Goal: Transaction & Acquisition: Book appointment/travel/reservation

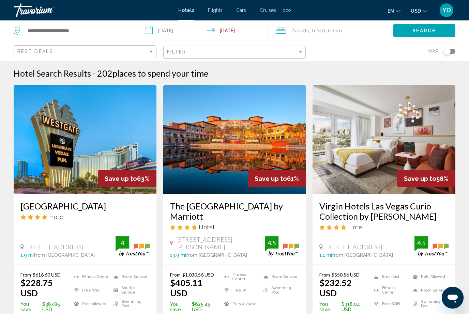
click at [118, 31] on input "Search widget" at bounding box center [77, 31] width 101 height 10
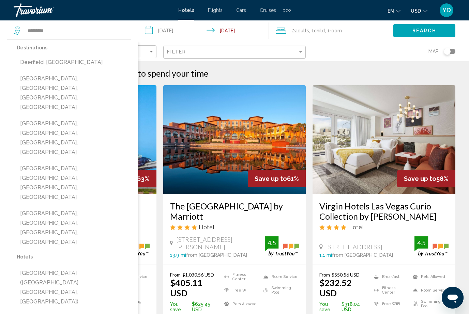
click at [105, 79] on button "Deerfield Beach, Fort Lauderdale, FL, United States" at bounding box center [74, 93] width 115 height 42
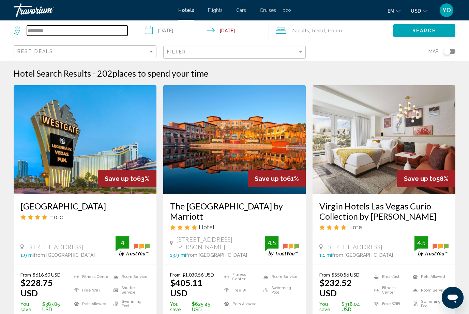
type input "**********"
click at [181, 32] on input "**********" at bounding box center [205, 31] width 134 height 23
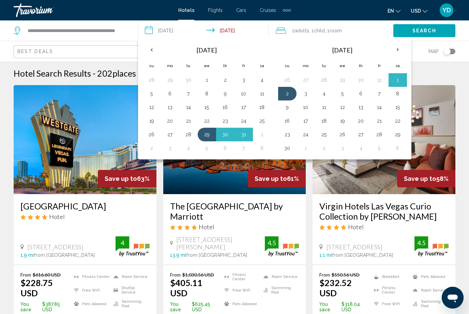
click at [148, 54] on th "Previous month" at bounding box center [152, 49] width 18 height 15
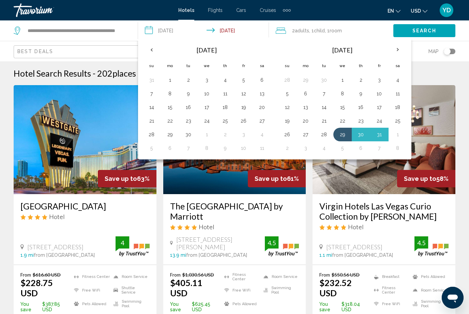
click at [155, 51] on th "Previous month" at bounding box center [152, 49] width 18 height 15
click at [265, 107] on button "16" at bounding box center [262, 106] width 11 height 10
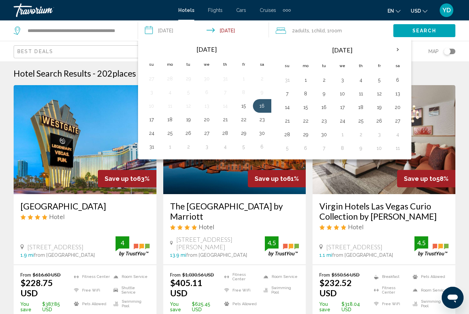
click at [154, 120] on button "17" at bounding box center [151, 120] width 11 height 10
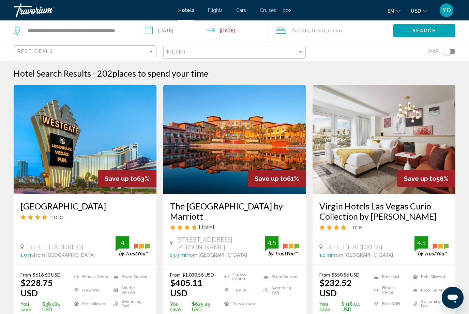
type input "**********"
click at [340, 30] on span "Room" at bounding box center [336, 30] width 12 height 5
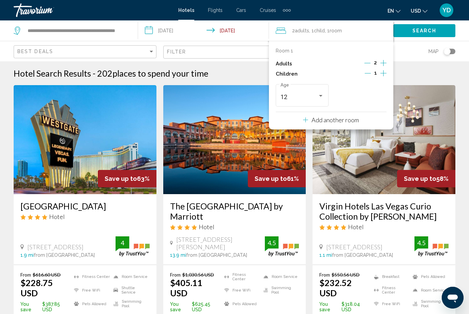
click at [387, 73] on button "Increment children" at bounding box center [383, 74] width 6 height 10
click at [368, 71] on icon "Decrement children" at bounding box center [367, 73] width 6 height 6
click at [370, 73] on icon "Decrement children" at bounding box center [368, 73] width 6 height 6
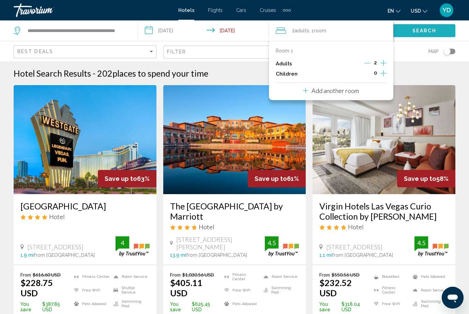
click at [437, 32] on button "Search" at bounding box center [424, 30] width 62 height 13
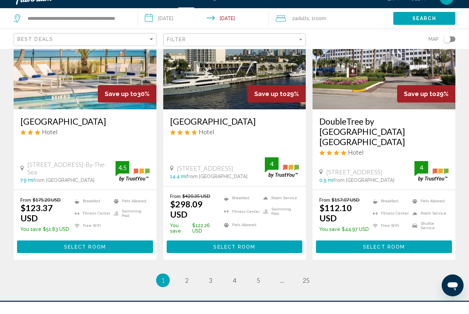
scroll to position [876, 0]
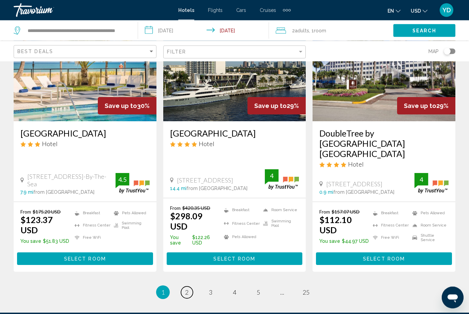
click at [190, 287] on link "page 2" at bounding box center [187, 293] width 12 height 12
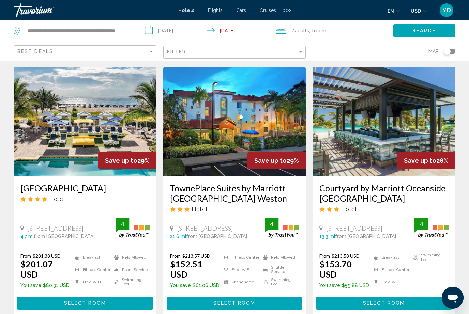
scroll to position [17, 0]
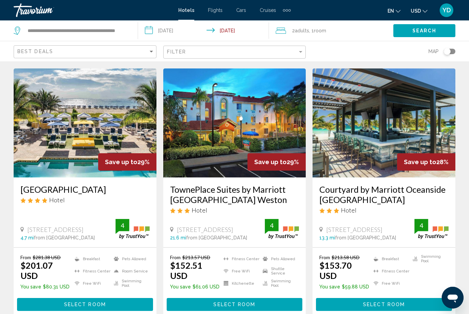
click at [63, 132] on img "Main content" at bounding box center [85, 123] width 143 height 109
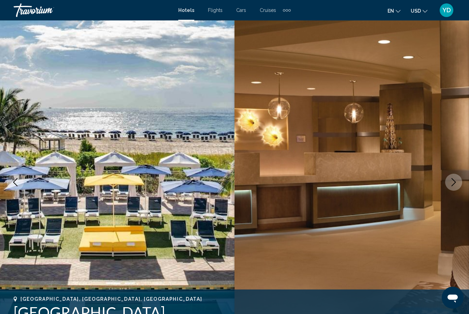
click at [448, 183] on button "Next image" at bounding box center [453, 182] width 17 height 17
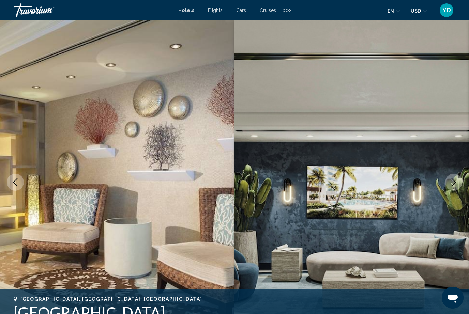
click at [458, 186] on button "Next image" at bounding box center [453, 182] width 17 height 17
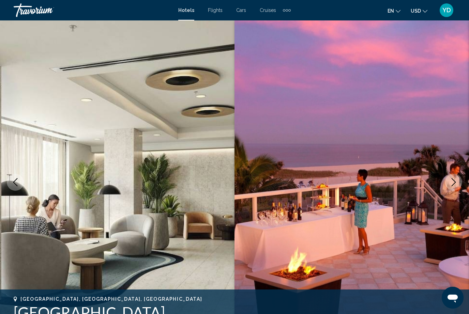
click at [461, 186] on img "Main content" at bounding box center [352, 182] width 235 height 324
click at [451, 185] on icon "Next image" at bounding box center [454, 182] width 8 height 8
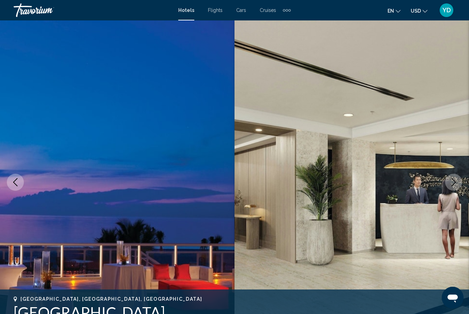
click at [455, 182] on icon "Next image" at bounding box center [454, 182] width 8 height 8
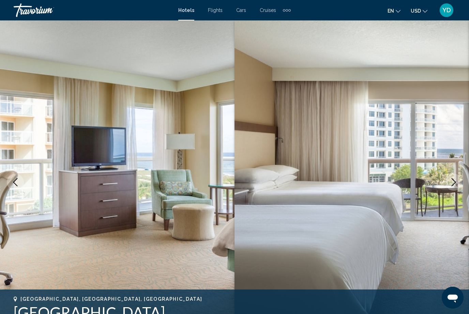
click at [455, 184] on icon "Next image" at bounding box center [454, 182] width 8 height 8
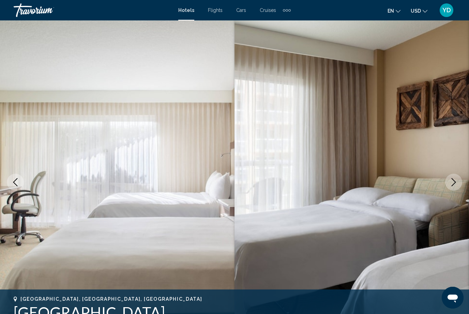
click at [454, 185] on icon "Next image" at bounding box center [454, 182] width 8 height 8
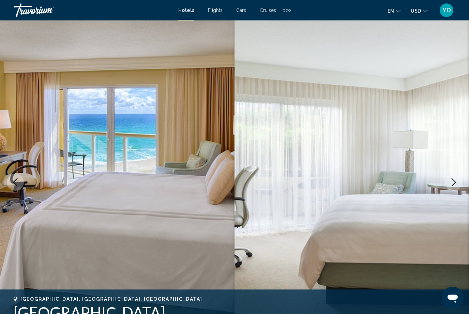
click at [455, 184] on icon "Next image" at bounding box center [454, 182] width 8 height 8
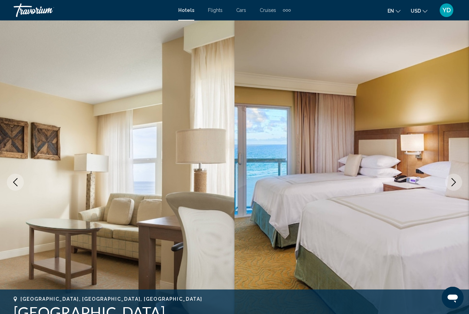
click at [455, 187] on button "Next image" at bounding box center [453, 182] width 17 height 17
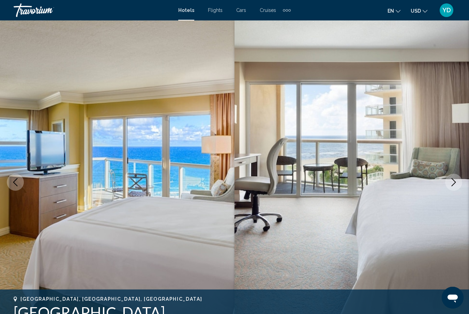
click at [454, 186] on icon "Next image" at bounding box center [454, 182] width 8 height 8
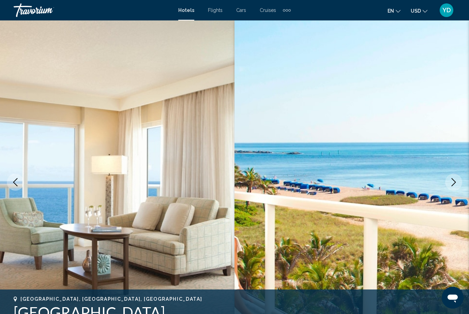
click at [453, 188] on button "Next image" at bounding box center [453, 182] width 17 height 17
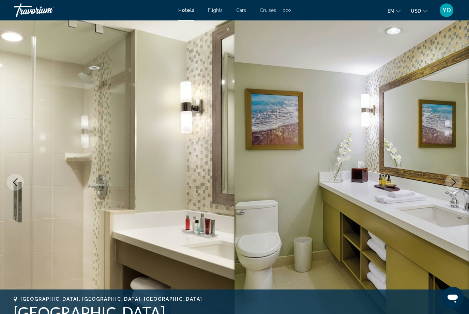
click at [453, 188] on button "Next image" at bounding box center [453, 182] width 17 height 17
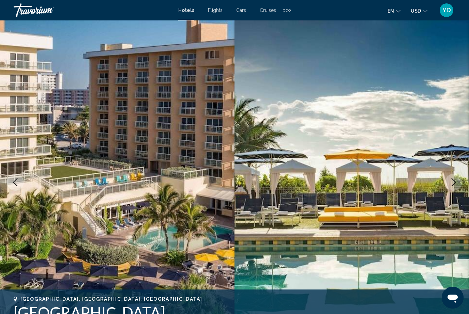
click at [454, 192] on img "Main content" at bounding box center [352, 182] width 235 height 324
click at [453, 186] on icon "Next image" at bounding box center [454, 182] width 8 height 8
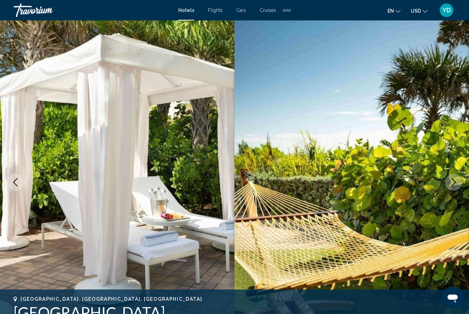
click at [455, 183] on icon "Next image" at bounding box center [454, 182] width 4 height 8
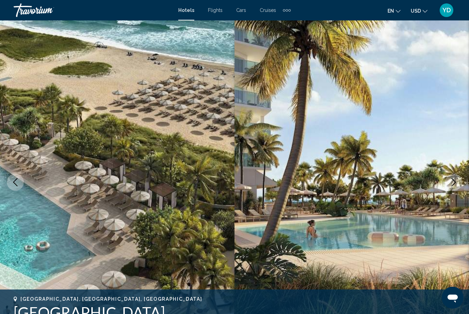
click at [456, 184] on icon "Next image" at bounding box center [454, 182] width 8 height 8
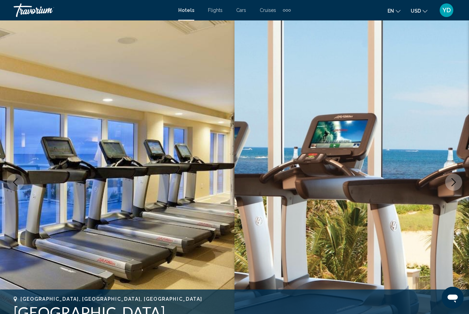
click at [454, 184] on icon "Next image" at bounding box center [454, 182] width 4 height 8
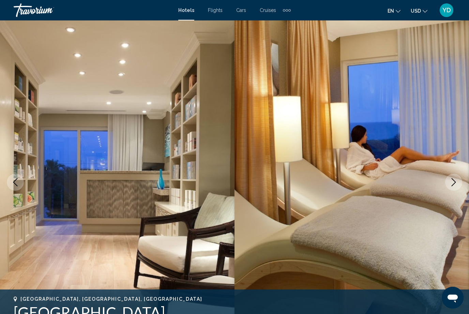
click at [453, 180] on icon "Next image" at bounding box center [454, 182] width 4 height 8
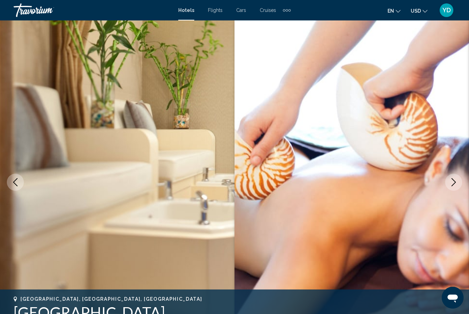
click at [454, 177] on button "Next image" at bounding box center [453, 182] width 17 height 17
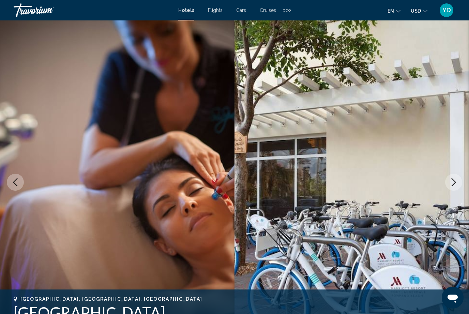
click at [451, 181] on icon "Next image" at bounding box center [454, 182] width 8 height 8
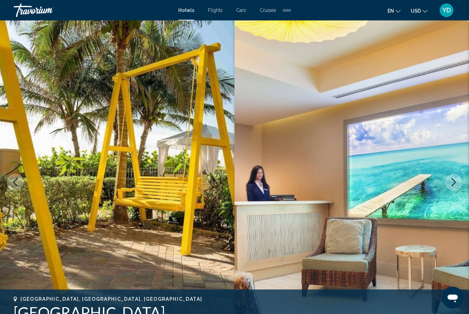
click at [455, 185] on icon "Next image" at bounding box center [454, 182] width 8 height 8
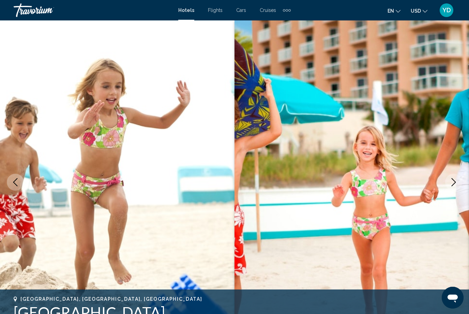
click at [455, 183] on icon "Next image" at bounding box center [454, 182] width 4 height 8
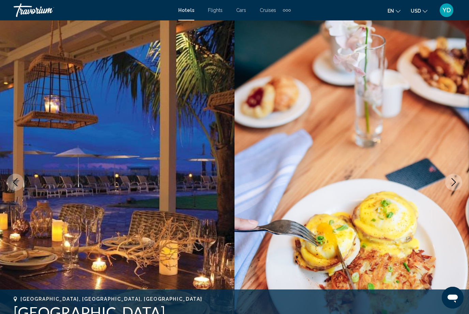
click at [454, 184] on icon "Next image" at bounding box center [454, 182] width 8 height 8
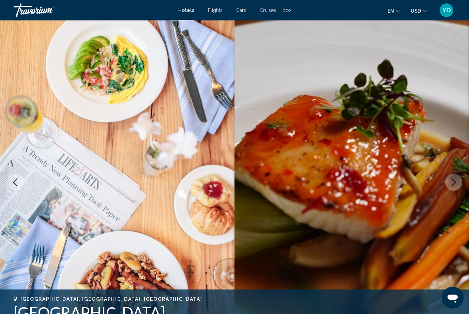
click at [446, 188] on img "Main content" at bounding box center [352, 182] width 235 height 324
click at [449, 182] on button "Next image" at bounding box center [453, 182] width 17 height 17
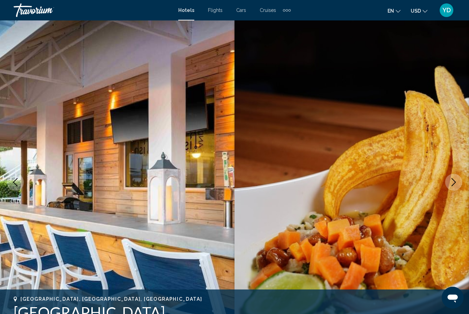
click at [463, 190] on img "Main content" at bounding box center [352, 182] width 235 height 324
click at [458, 183] on icon "Next image" at bounding box center [454, 182] width 8 height 8
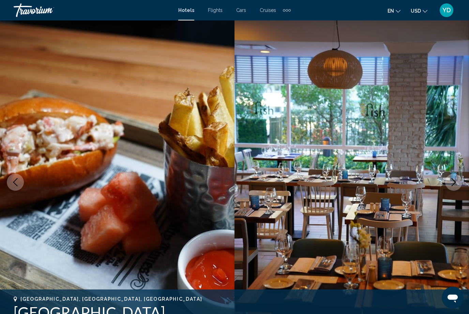
click at [457, 180] on icon "Next image" at bounding box center [454, 182] width 8 height 8
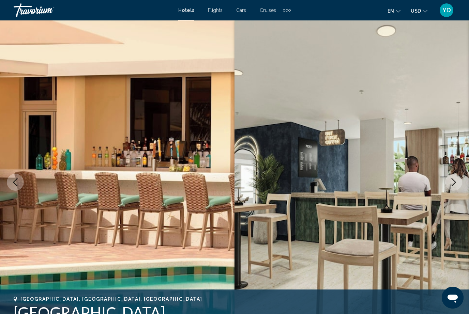
click at [455, 186] on button "Next image" at bounding box center [453, 182] width 17 height 17
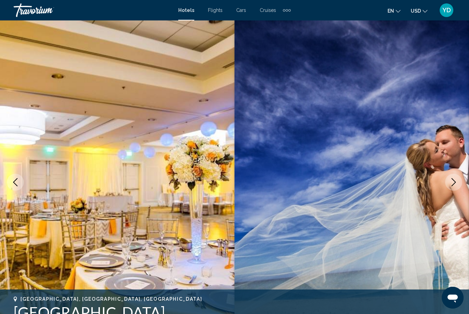
click at [452, 183] on icon "Next image" at bounding box center [454, 182] width 8 height 8
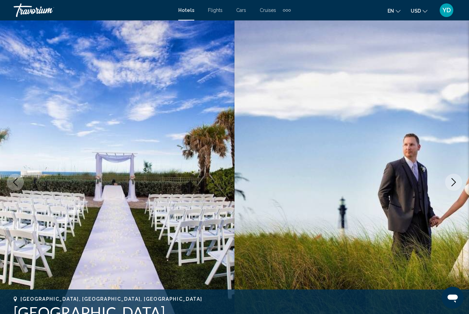
click at [453, 184] on icon "Next image" at bounding box center [454, 182] width 8 height 8
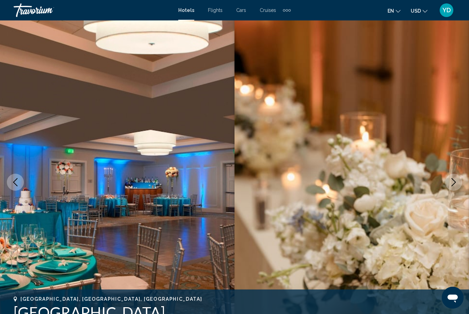
click at [452, 185] on icon "Next image" at bounding box center [454, 182] width 8 height 8
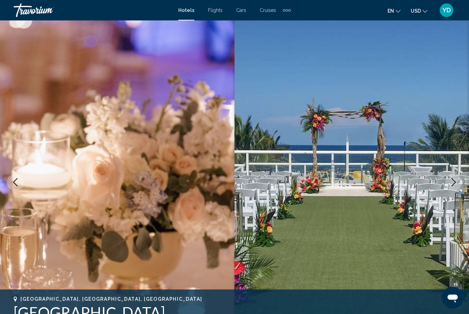
click at [453, 181] on icon "Next image" at bounding box center [454, 182] width 8 height 8
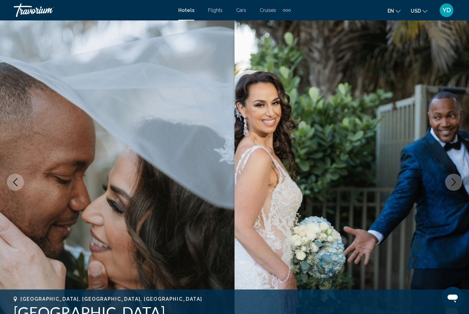
click at [453, 184] on icon "Next image" at bounding box center [454, 182] width 8 height 8
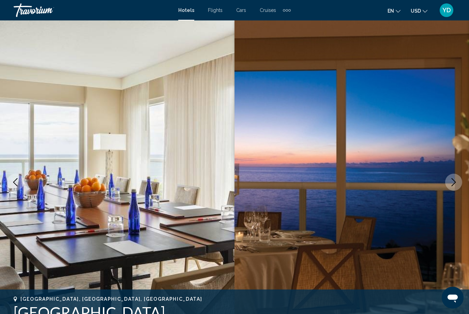
click at [454, 187] on button "Next image" at bounding box center [453, 182] width 17 height 17
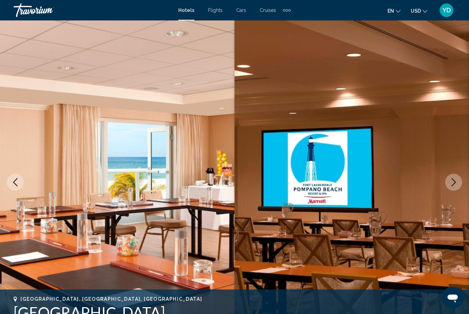
click at [454, 186] on icon "Next image" at bounding box center [454, 182] width 8 height 8
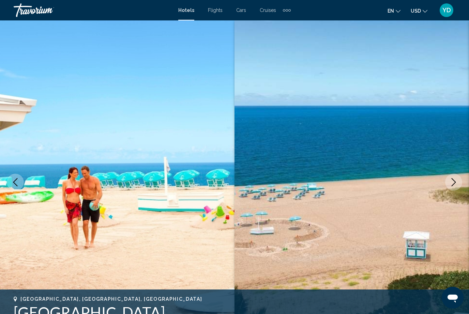
click at [454, 186] on icon "Next image" at bounding box center [454, 182] width 8 height 8
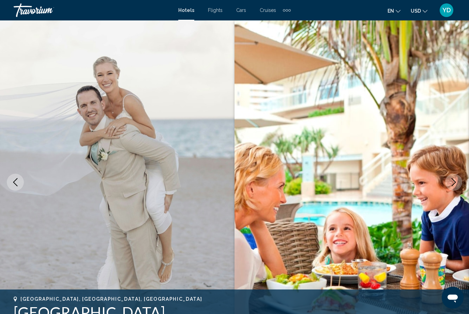
click at [455, 185] on icon "Next image" at bounding box center [454, 182] width 8 height 8
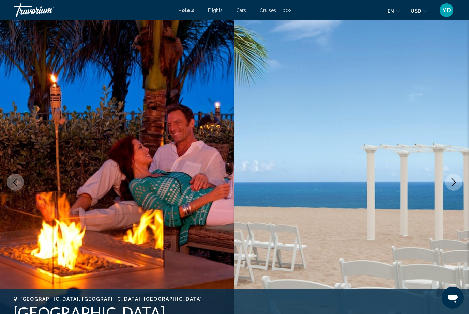
click at [454, 189] on button "Next image" at bounding box center [453, 182] width 17 height 17
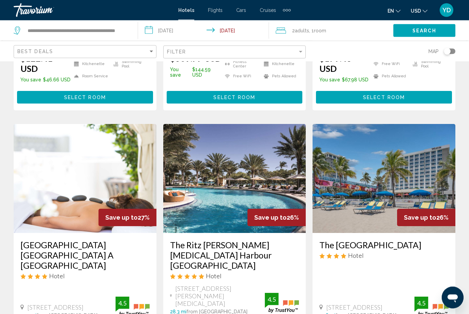
scroll to position [761, 0]
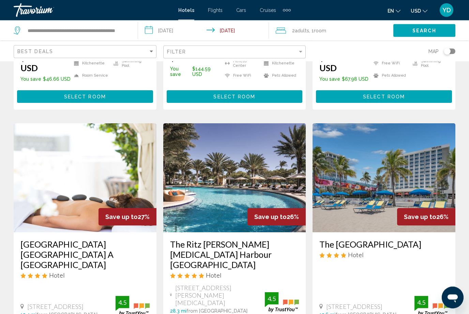
click at [425, 161] on img "Main content" at bounding box center [384, 178] width 143 height 109
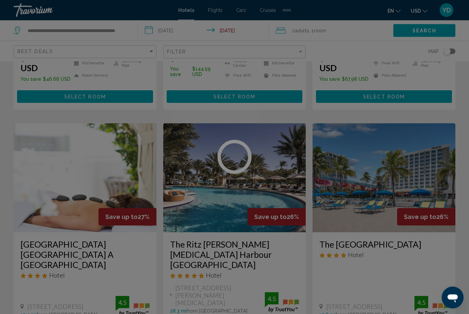
scroll to position [761, 0]
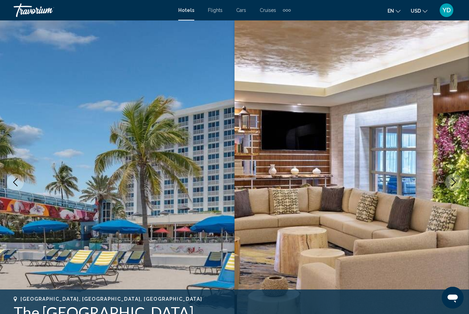
click at [457, 185] on icon "Next image" at bounding box center [454, 182] width 8 height 8
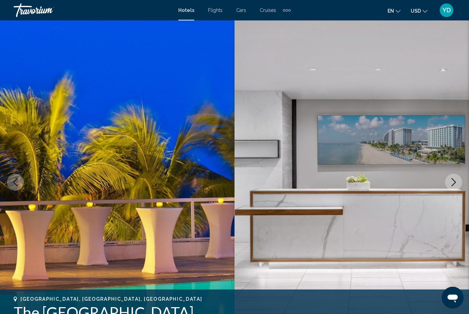
click at [461, 178] on button "Next image" at bounding box center [453, 182] width 17 height 17
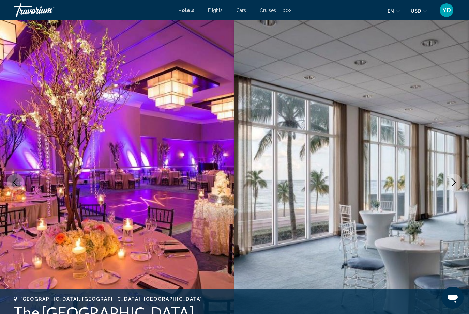
click at [454, 182] on icon "Next image" at bounding box center [454, 182] width 8 height 8
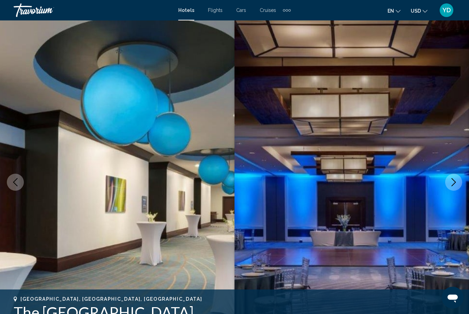
click at [456, 182] on icon "Next image" at bounding box center [454, 182] width 8 height 8
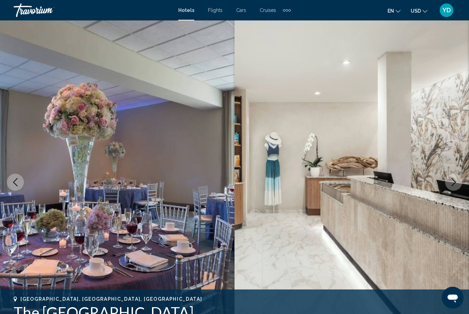
click at [455, 185] on icon "Next image" at bounding box center [454, 182] width 8 height 8
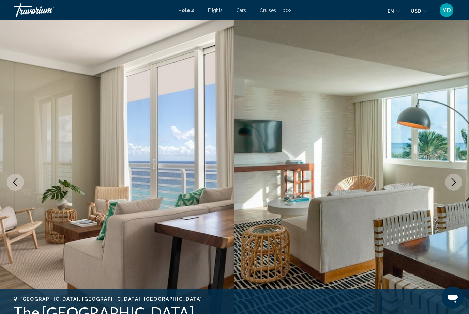
click at [455, 180] on icon "Next image" at bounding box center [454, 182] width 8 height 8
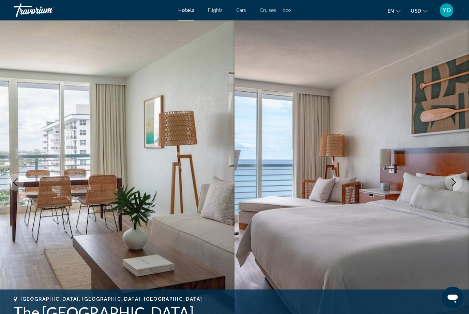
click at [456, 180] on icon "Next image" at bounding box center [454, 182] width 8 height 8
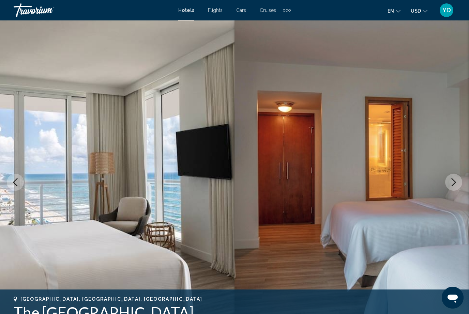
click at [456, 185] on icon "Next image" at bounding box center [454, 182] width 8 height 8
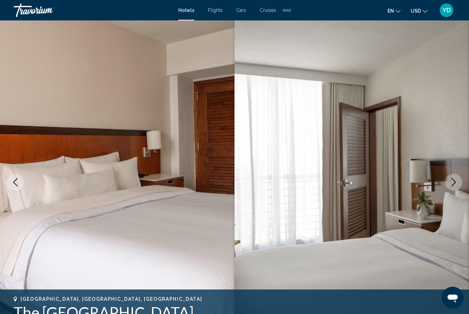
click at [456, 193] on img "Main content" at bounding box center [352, 182] width 235 height 324
click at [455, 181] on icon "Next image" at bounding box center [454, 182] width 8 height 8
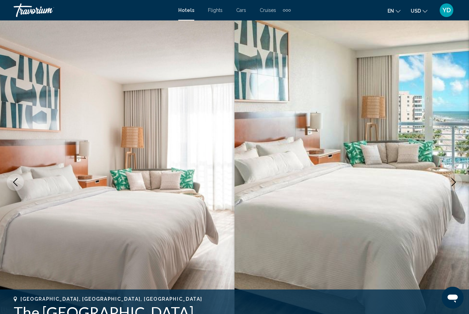
click at [455, 190] on button "Next image" at bounding box center [453, 182] width 17 height 17
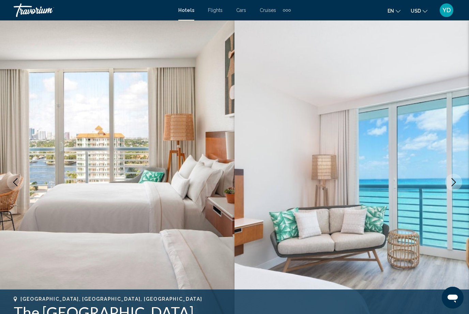
click at [463, 190] on img "Main content" at bounding box center [352, 182] width 235 height 324
click at [457, 184] on icon "Next image" at bounding box center [454, 182] width 8 height 8
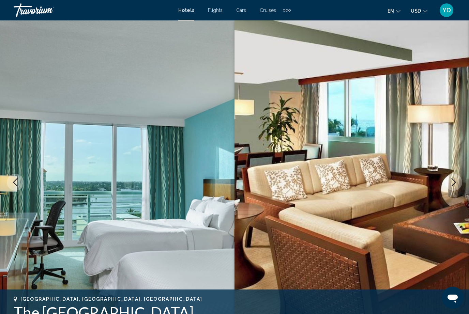
click at [454, 183] on icon "Next image" at bounding box center [454, 182] width 8 height 8
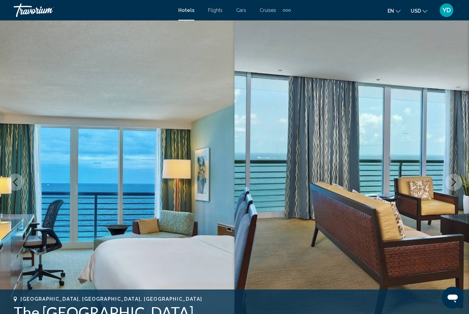
click at [456, 182] on icon "Next image" at bounding box center [454, 182] width 8 height 8
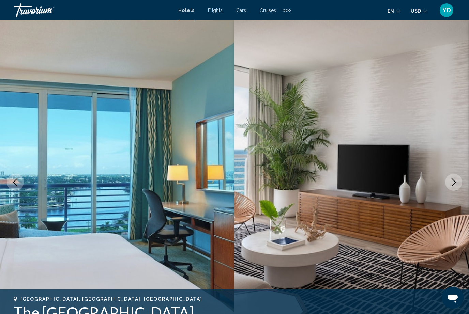
click at [456, 184] on icon "Next image" at bounding box center [454, 182] width 8 height 8
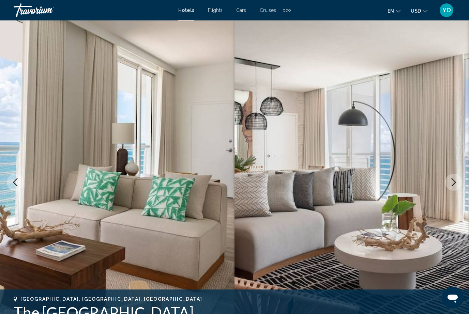
click at [457, 184] on icon "Next image" at bounding box center [454, 182] width 8 height 8
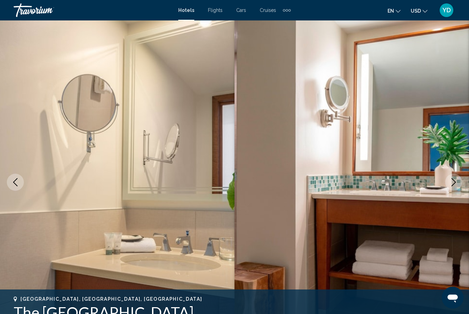
click at [457, 179] on icon "Next image" at bounding box center [454, 182] width 8 height 8
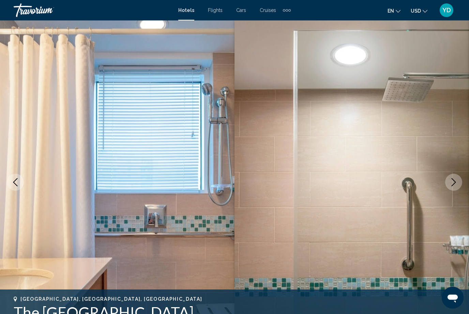
click at [458, 183] on icon "Next image" at bounding box center [454, 182] width 8 height 8
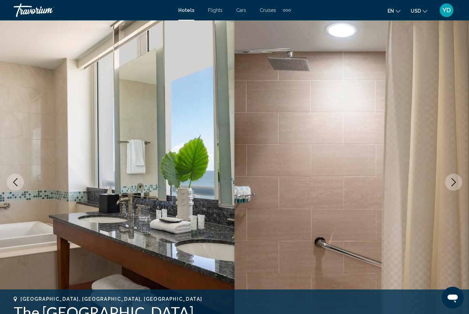
click at [456, 184] on icon "Next image" at bounding box center [454, 182] width 8 height 8
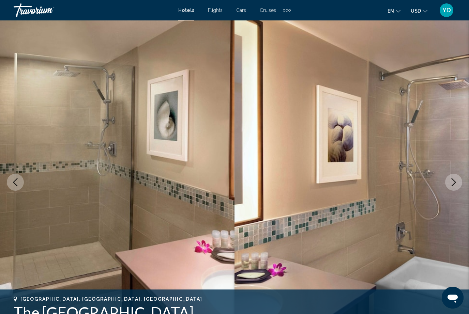
click at [458, 177] on button "Next image" at bounding box center [453, 182] width 17 height 17
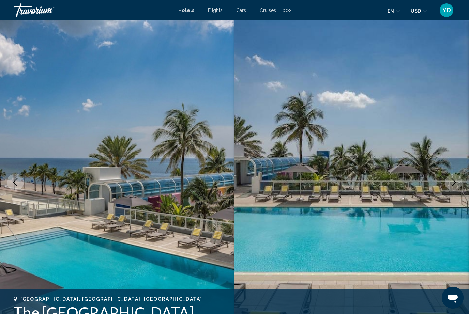
click at [455, 182] on icon "Next image" at bounding box center [454, 182] width 8 height 8
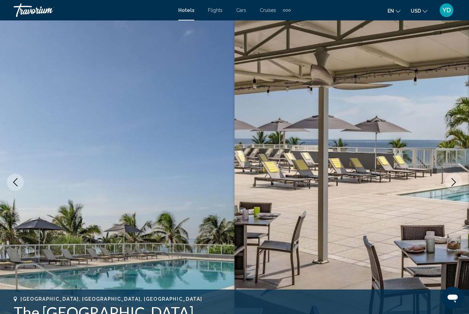
click at [453, 182] on icon "Next image" at bounding box center [454, 182] width 8 height 8
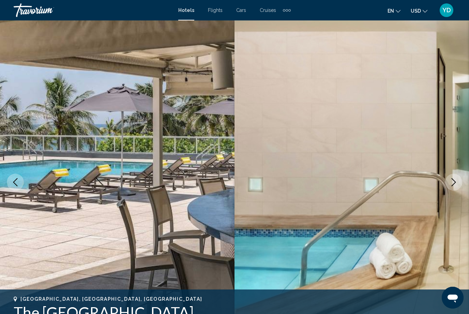
click at [454, 181] on icon "Next image" at bounding box center [454, 182] width 4 height 8
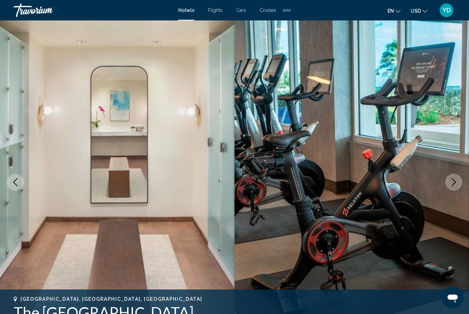
click at [454, 179] on icon "Next image" at bounding box center [454, 182] width 8 height 8
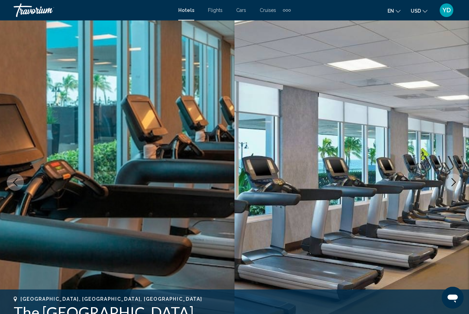
click at [453, 180] on icon "Next image" at bounding box center [454, 182] width 4 height 8
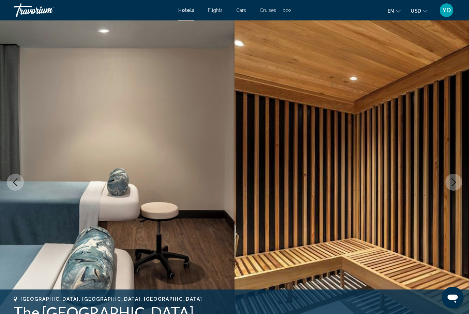
click at [457, 181] on icon "Next image" at bounding box center [454, 182] width 8 height 8
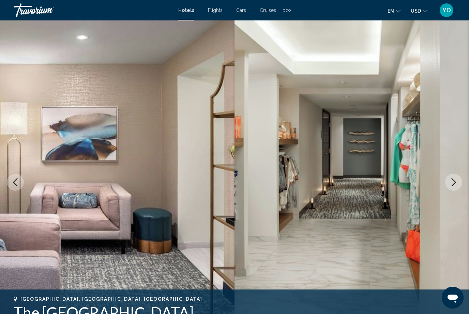
click at [452, 181] on icon "Next image" at bounding box center [454, 182] width 8 height 8
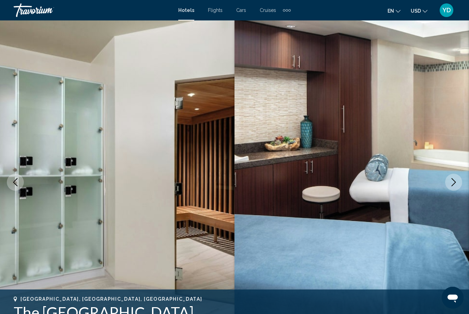
click at [455, 177] on button "Next image" at bounding box center [453, 182] width 17 height 17
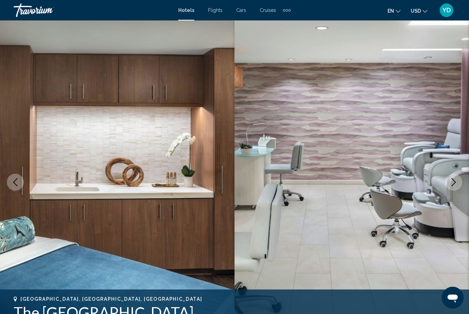
click at [454, 180] on icon "Next image" at bounding box center [454, 182] width 8 height 8
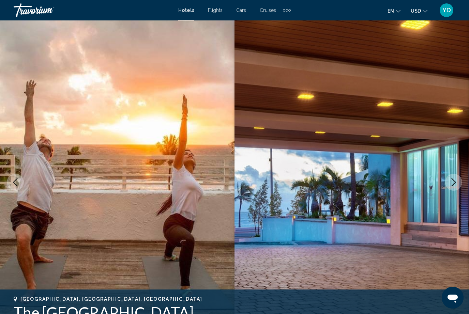
click at [454, 183] on icon "Next image" at bounding box center [454, 182] width 8 height 8
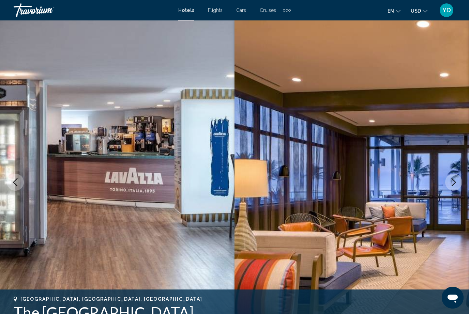
click at [452, 183] on icon "Next image" at bounding box center [454, 182] width 8 height 8
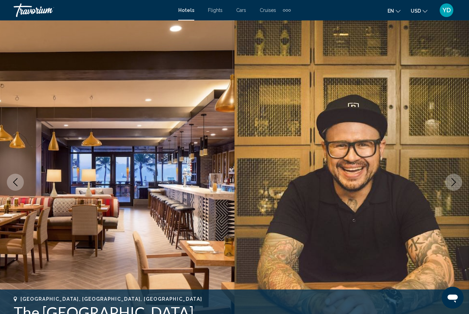
click at [452, 181] on icon "Next image" at bounding box center [454, 182] width 8 height 8
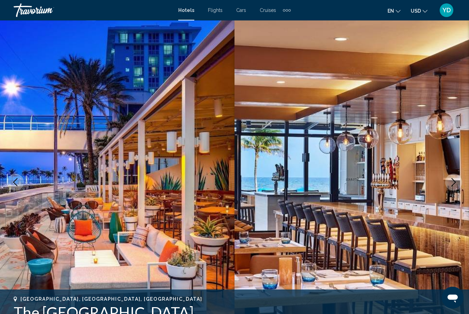
click at [454, 183] on icon "Next image" at bounding box center [454, 182] width 8 height 8
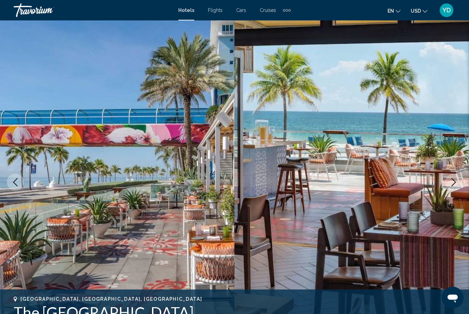
click at [455, 182] on icon "Next image" at bounding box center [454, 182] width 4 height 8
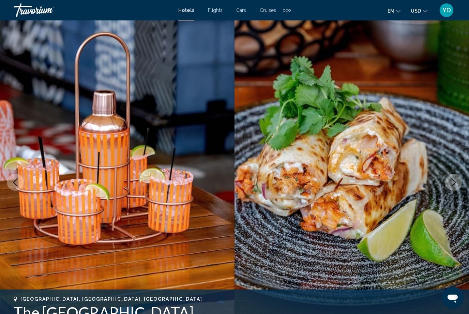
click at [454, 185] on icon "Next image" at bounding box center [454, 182] width 8 height 8
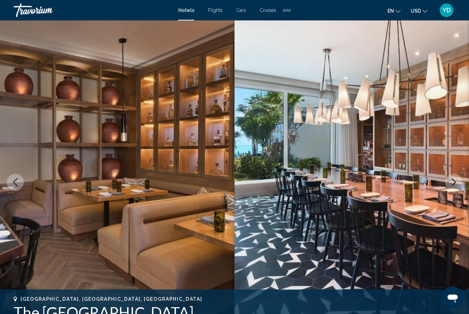
click at [454, 185] on icon "Next image" at bounding box center [454, 182] width 8 height 8
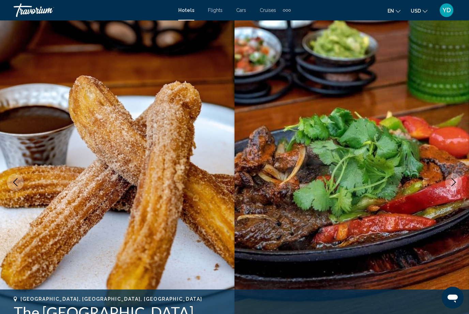
click at [456, 182] on icon "Next image" at bounding box center [454, 182] width 8 height 8
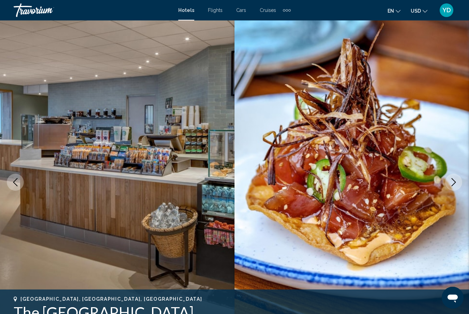
click at [457, 185] on icon "Next image" at bounding box center [454, 182] width 8 height 8
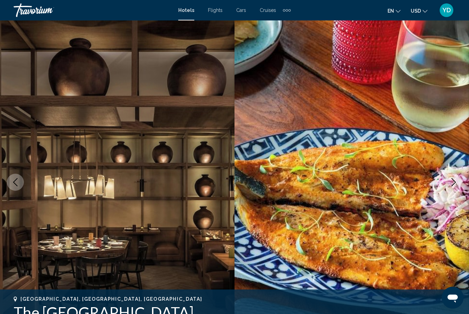
click at [454, 184] on icon "Next image" at bounding box center [454, 182] width 8 height 8
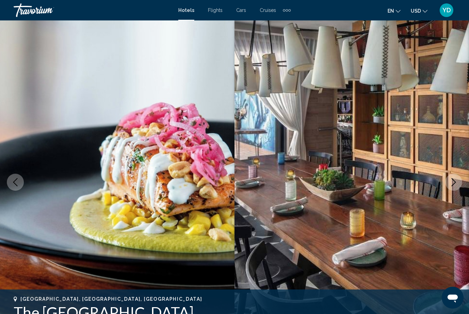
click at [455, 183] on icon "Next image" at bounding box center [454, 182] width 8 height 8
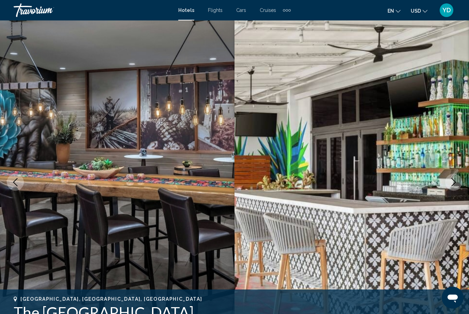
click at [455, 185] on icon "Next image" at bounding box center [454, 182] width 8 height 8
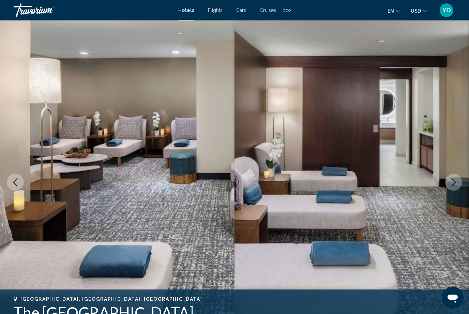
click at [455, 183] on icon "Next image" at bounding box center [454, 182] width 8 height 8
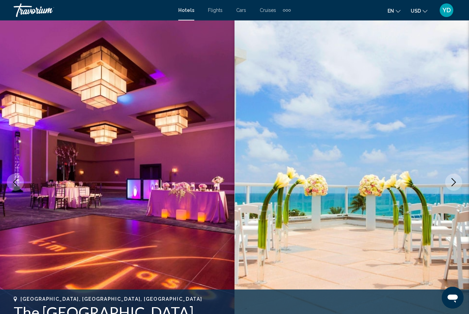
click at [455, 183] on icon "Next image" at bounding box center [454, 182] width 8 height 8
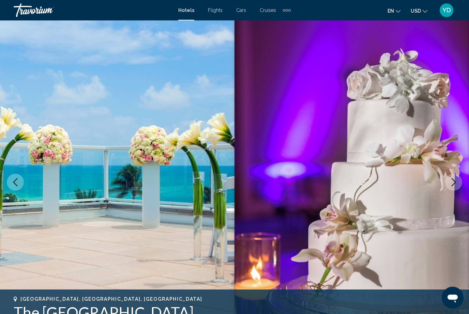
click at [455, 184] on icon "Next image" at bounding box center [454, 182] width 8 height 8
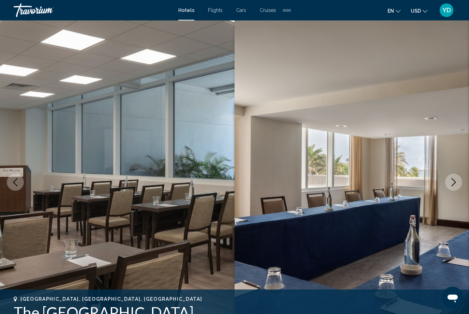
click at [455, 185] on icon "Next image" at bounding box center [454, 182] width 8 height 8
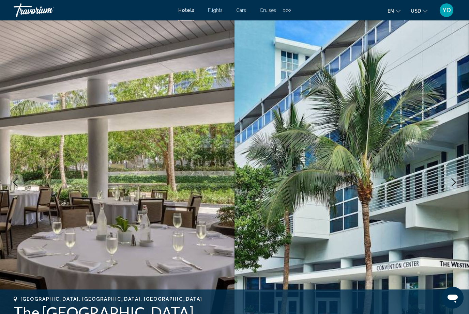
click at [454, 181] on icon "Next image" at bounding box center [454, 182] width 8 height 8
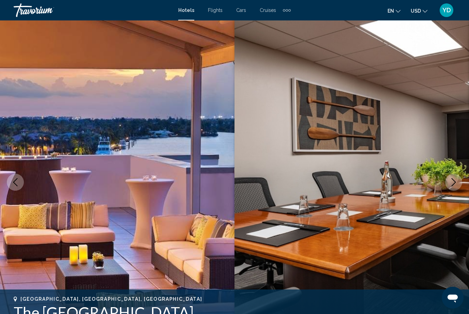
click at [452, 190] on button "Next image" at bounding box center [453, 182] width 17 height 17
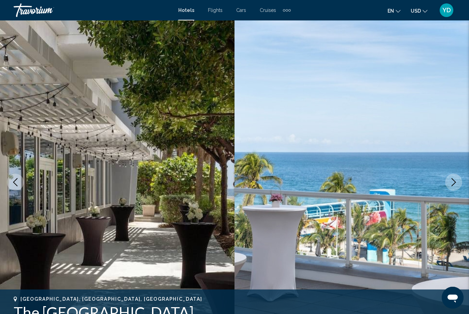
click at [455, 184] on icon "Next image" at bounding box center [454, 182] width 8 height 8
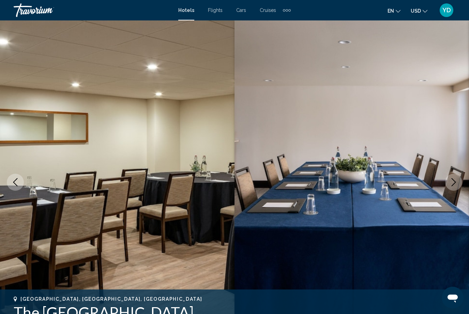
click at [455, 184] on icon "Next image" at bounding box center [454, 182] width 8 height 8
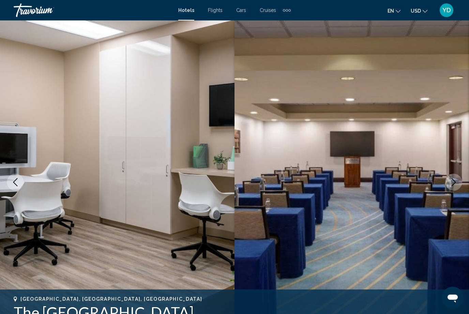
click at [455, 188] on button "Next image" at bounding box center [453, 182] width 17 height 17
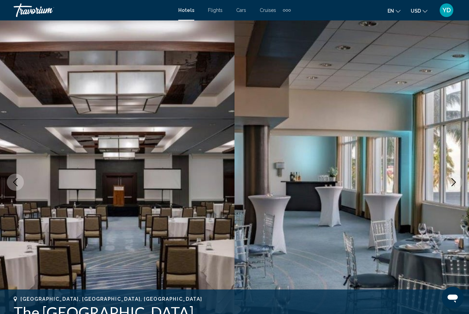
click at [455, 186] on button "Next image" at bounding box center [453, 182] width 17 height 17
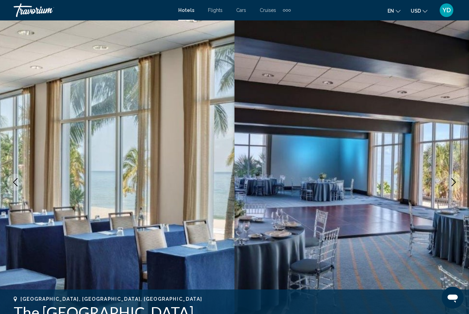
click at [454, 186] on icon "Next image" at bounding box center [454, 182] width 8 height 8
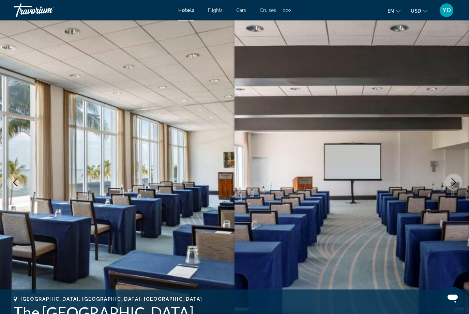
click at [454, 188] on button "Next image" at bounding box center [453, 182] width 17 height 17
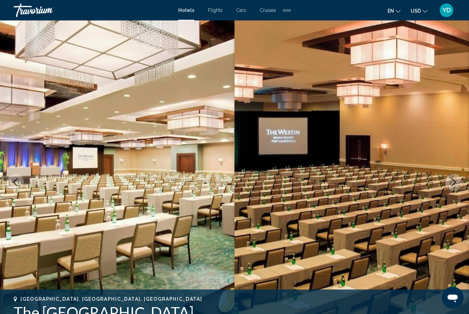
click at [455, 188] on button "Next image" at bounding box center [453, 182] width 17 height 17
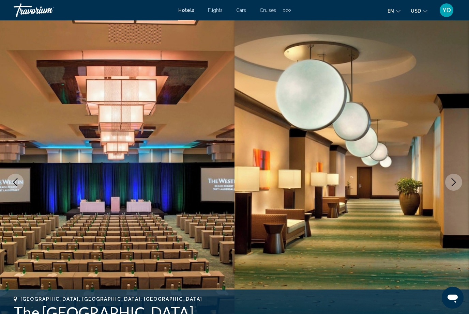
click at [455, 187] on button "Next image" at bounding box center [453, 182] width 17 height 17
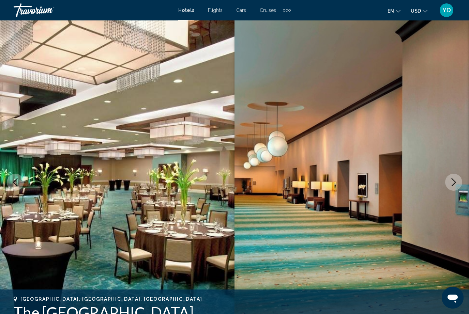
click at [455, 186] on button "Next image" at bounding box center [453, 182] width 17 height 17
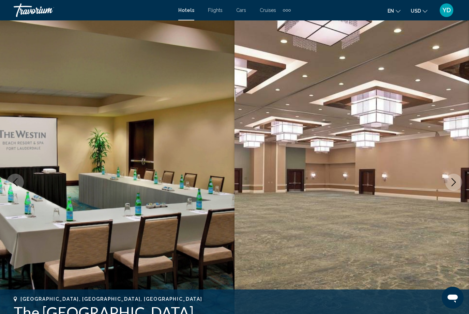
click at [456, 181] on icon "Next image" at bounding box center [454, 182] width 8 height 8
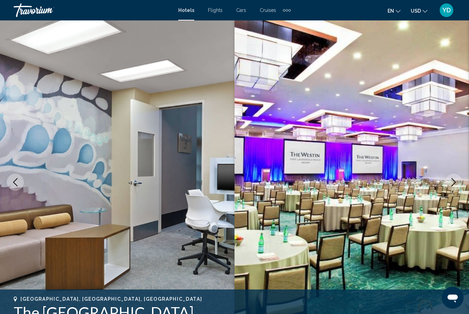
click at [455, 184] on icon "Next image" at bounding box center [454, 182] width 8 height 8
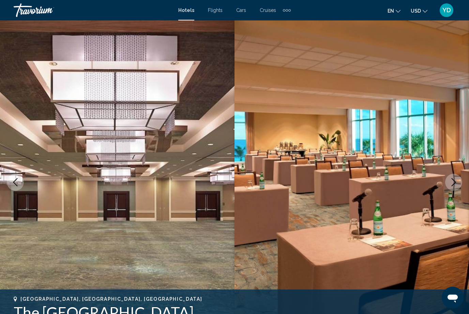
click at [455, 183] on icon "Next image" at bounding box center [454, 182] width 4 height 8
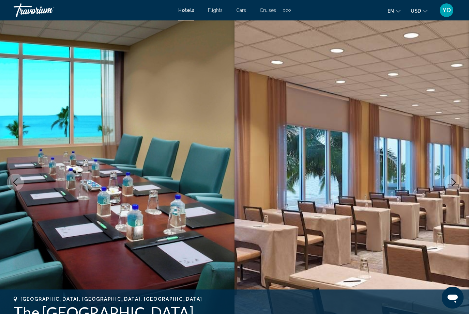
click at [455, 184] on icon "Next image" at bounding box center [454, 182] width 8 height 8
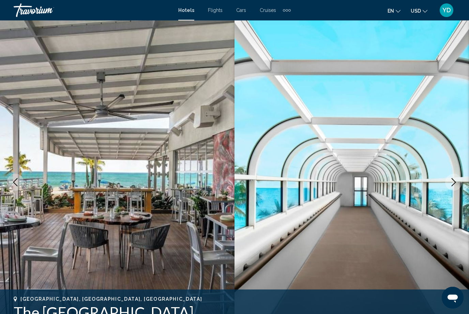
click at [456, 183] on icon "Next image" at bounding box center [454, 182] width 8 height 8
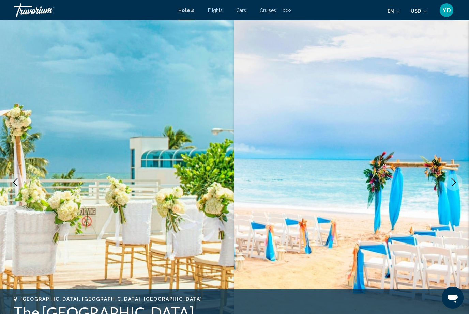
click at [456, 186] on icon "Next image" at bounding box center [454, 182] width 8 height 8
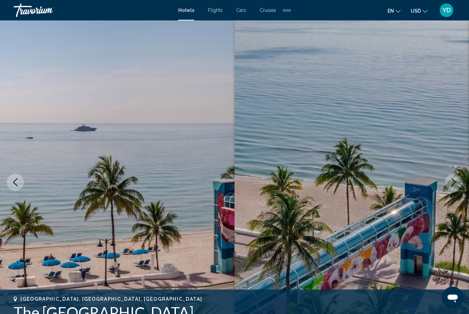
click at [438, 253] on img "Main content" at bounding box center [352, 182] width 235 height 324
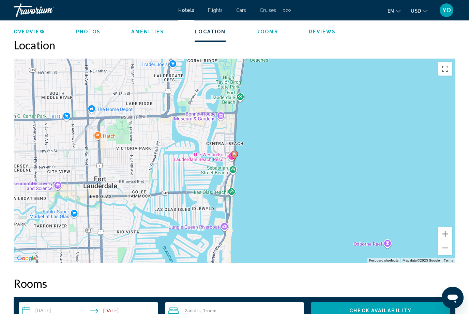
scroll to position [620, 0]
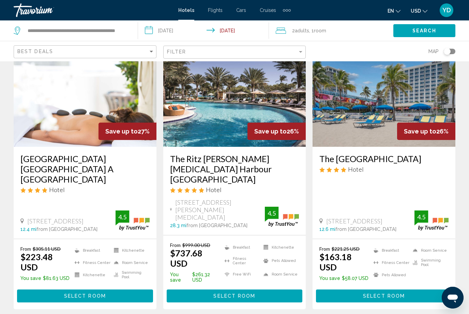
scroll to position [875, 0]
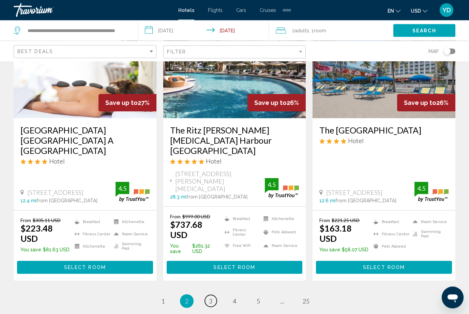
click at [210, 298] on span "3" at bounding box center [210, 302] width 3 height 8
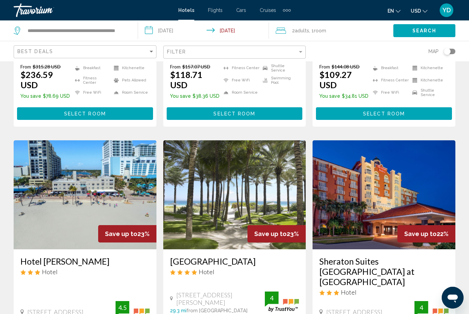
scroll to position [505, 0]
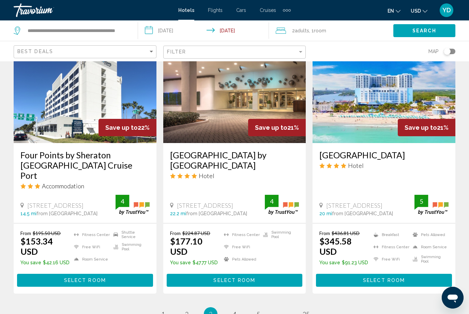
scroll to position [876, 0]
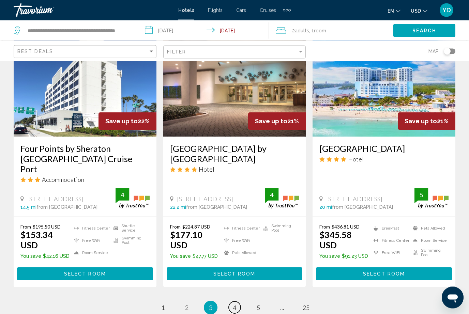
click at [230, 302] on link "page 4" at bounding box center [235, 308] width 12 height 12
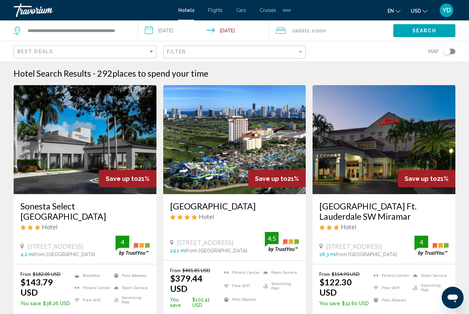
click at [268, 159] on img "Main content" at bounding box center [234, 139] width 143 height 109
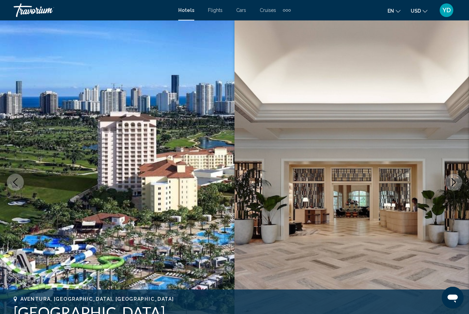
click at [49, 159] on img "Main content" at bounding box center [117, 182] width 235 height 324
click at [57, 145] on img "Main content" at bounding box center [117, 182] width 235 height 324
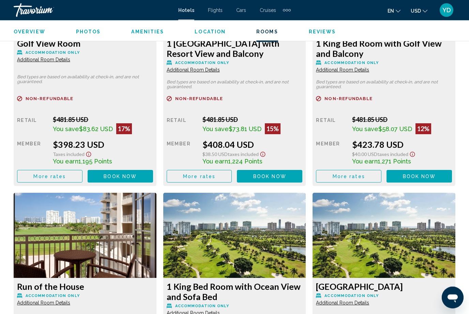
scroll to position [1162, 0]
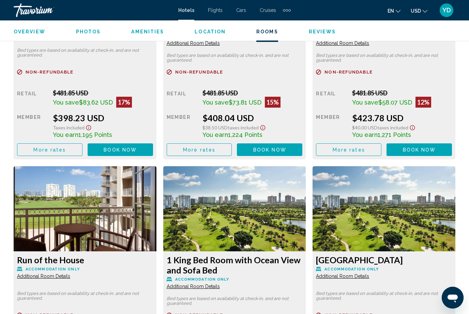
click at [153, 147] on button "Book now No longer available" at bounding box center [120, 150] width 65 height 13
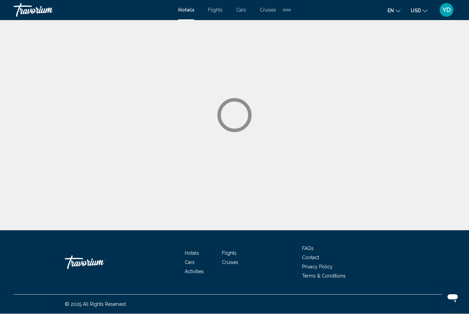
scroll to position [0, 0]
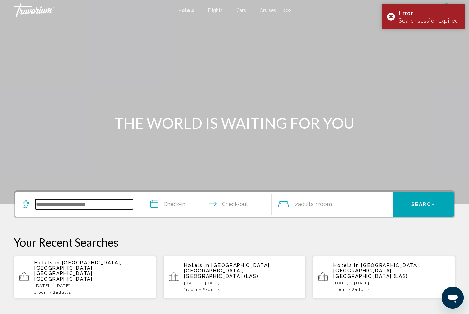
click at [49, 203] on input "Search widget" at bounding box center [84, 204] width 98 height 10
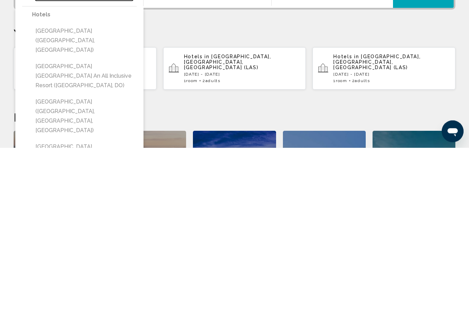
scroll to position [46, 0]
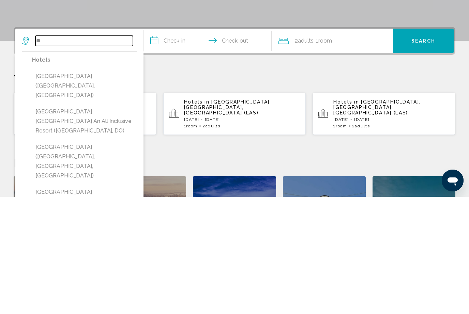
type input "*"
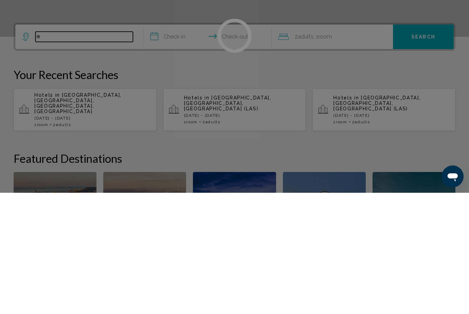
type input "*"
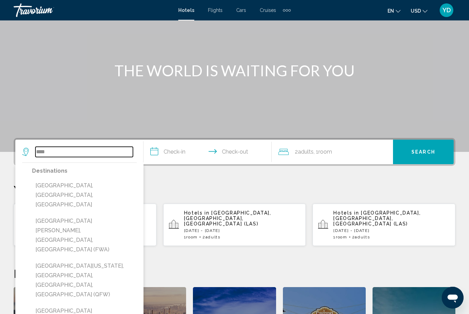
scroll to position [50, 0]
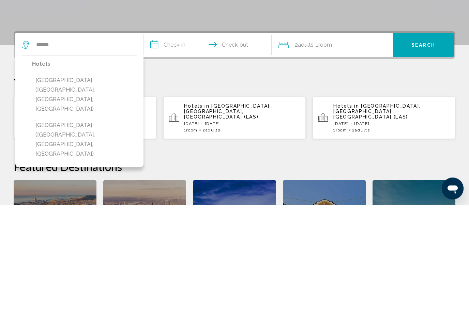
click at [58, 183] on button "FortLauderdale Beach Apartment (Fort Lauderdale, FL, US)" at bounding box center [84, 204] width 105 height 42
type input "**********"
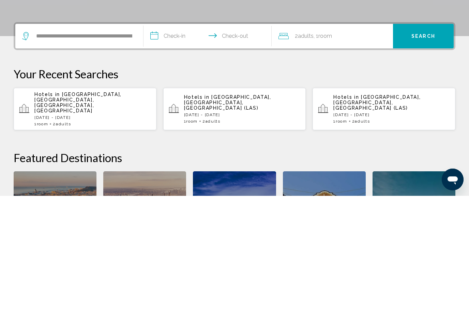
click at [183, 142] on input "**********" at bounding box center [209, 155] width 131 height 27
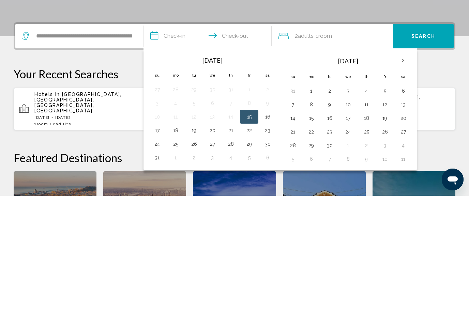
scroll to position [168, 0]
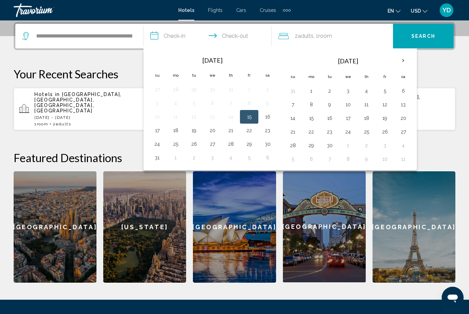
click at [269, 113] on button "16" at bounding box center [267, 117] width 11 height 10
click at [159, 128] on button "17" at bounding box center [157, 131] width 11 height 10
type input "**********"
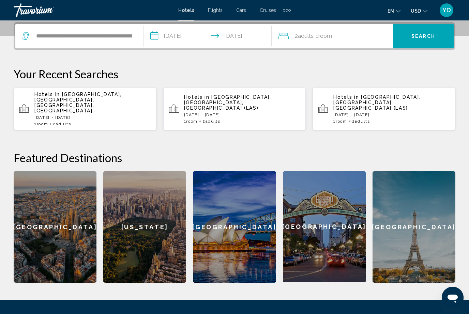
click at [435, 31] on button "Search" at bounding box center [423, 36] width 61 height 25
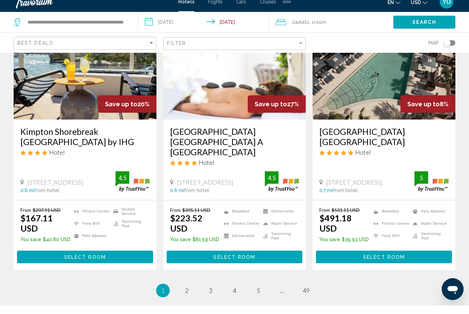
scroll to position [876, 0]
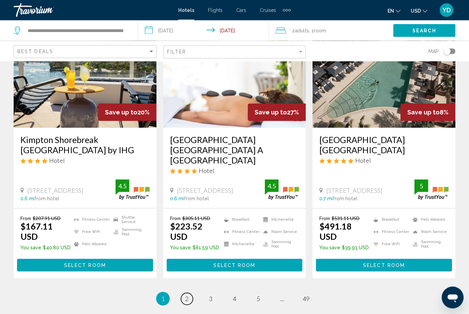
click at [189, 294] on link "page 2" at bounding box center [187, 300] width 12 height 12
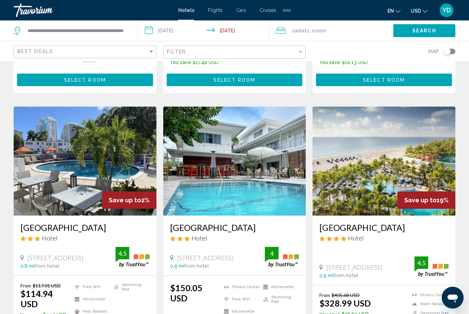
scroll to position [865, 0]
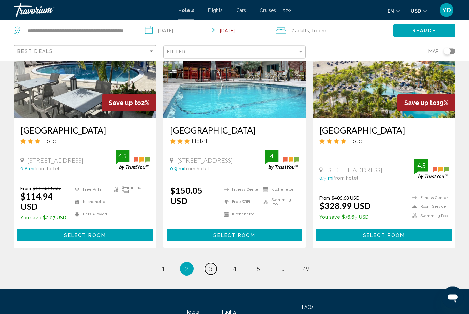
click at [213, 264] on link "page 3" at bounding box center [211, 270] width 12 height 12
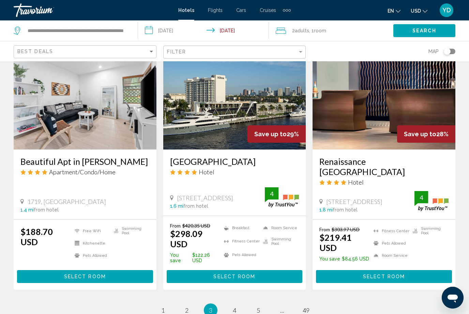
scroll to position [858, 0]
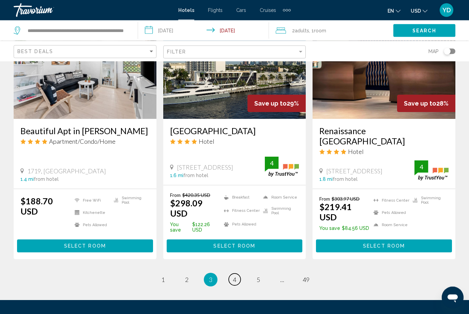
click at [237, 274] on link "page 4" at bounding box center [235, 280] width 12 height 12
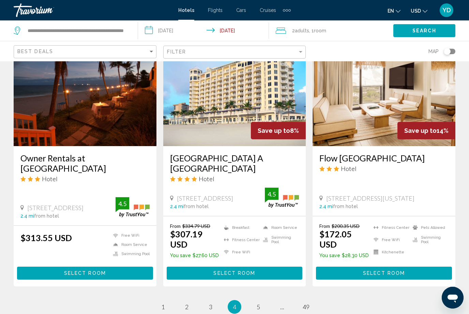
scroll to position [868, 0]
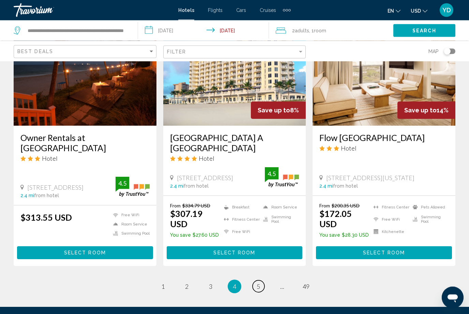
click at [258, 283] on span "5" at bounding box center [258, 287] width 3 height 8
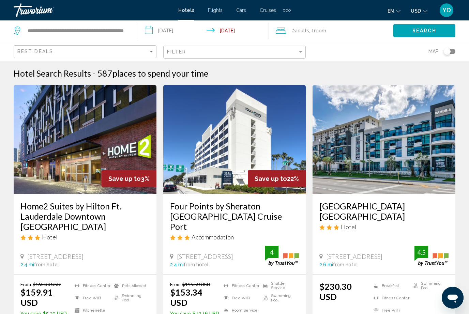
click at [134, 27] on app-destination-search "**********" at bounding box center [69, 30] width 138 height 20
click at [126, 27] on input "**********" at bounding box center [77, 31] width 101 height 10
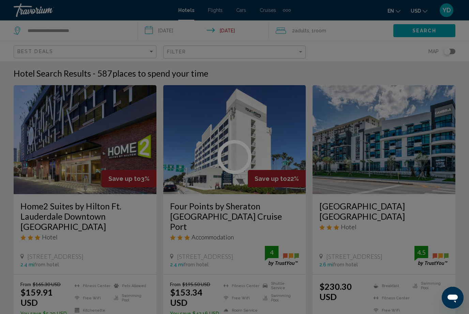
click at [86, 31] on div at bounding box center [234, 157] width 469 height 314
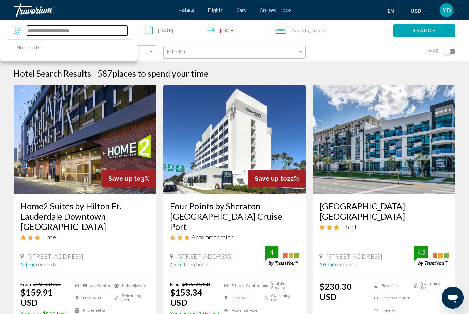
click at [92, 27] on input "**********" at bounding box center [77, 31] width 101 height 10
type input "***"
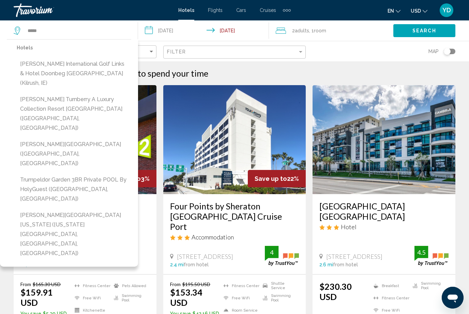
click at [103, 73] on button "Trump International Golf Links & Hotel Doonbeg Ireland (Kilrush, IE)" at bounding box center [74, 74] width 115 height 32
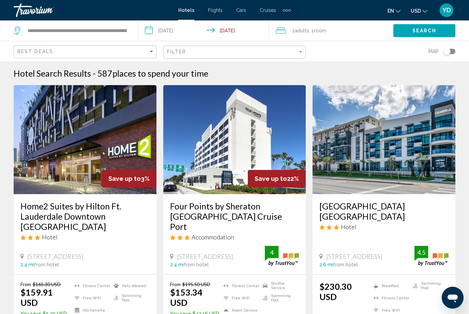
click at [438, 26] on button "Search" at bounding box center [424, 30] width 62 height 13
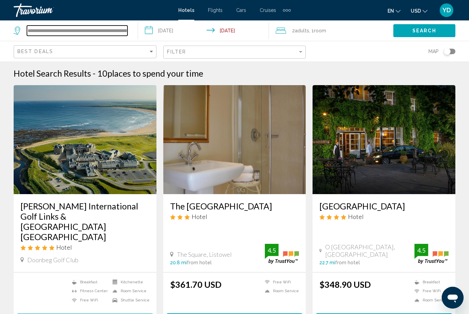
click at [126, 27] on input "**********" at bounding box center [77, 31] width 101 height 10
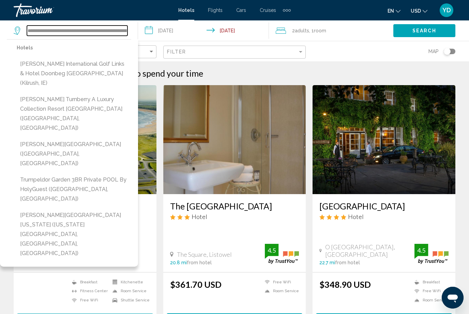
click at [125, 28] on input "**********" at bounding box center [77, 31] width 101 height 10
type input "**********"
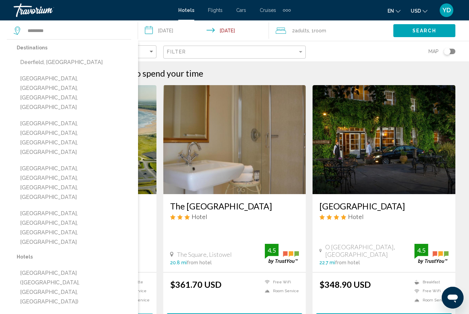
click at [41, 79] on button "Deerfield Beach, Fort Lauderdale, FL, United States" at bounding box center [74, 93] width 115 height 42
type input "**********"
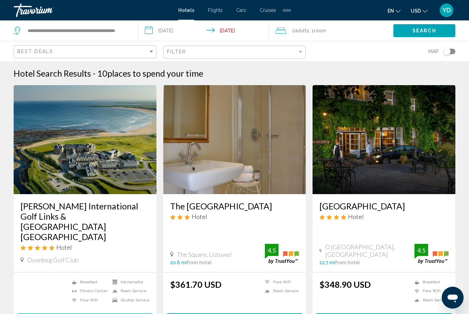
click at [429, 31] on span "Search" at bounding box center [425, 30] width 24 height 5
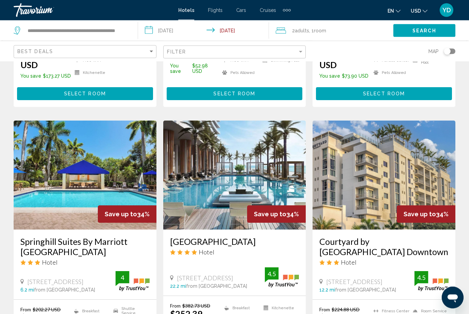
scroll to position [238, 0]
click at [256, 160] on img "Main content" at bounding box center [234, 175] width 143 height 109
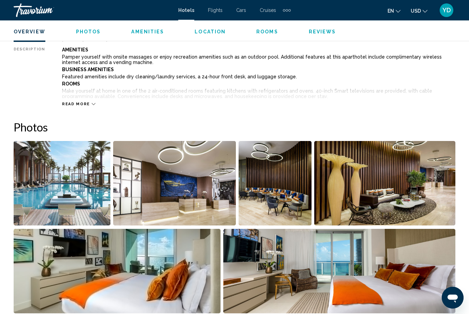
scroll to position [375, 0]
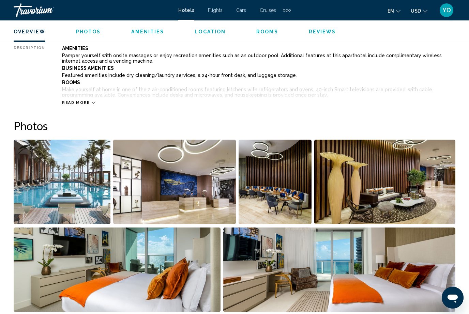
click at [54, 204] on img "Open full-screen image slider" at bounding box center [62, 182] width 97 height 85
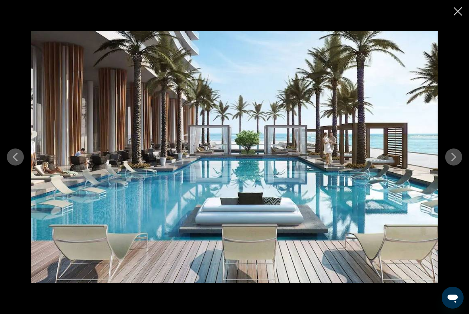
click at [459, 166] on button "Next image" at bounding box center [453, 157] width 17 height 17
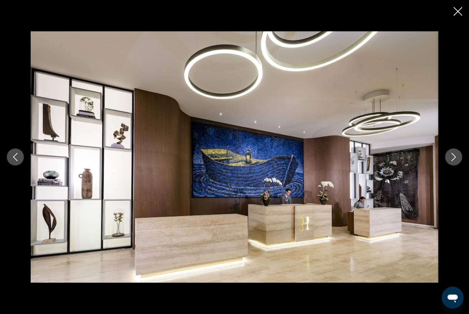
click at [456, 161] on icon "Next image" at bounding box center [454, 157] width 8 height 8
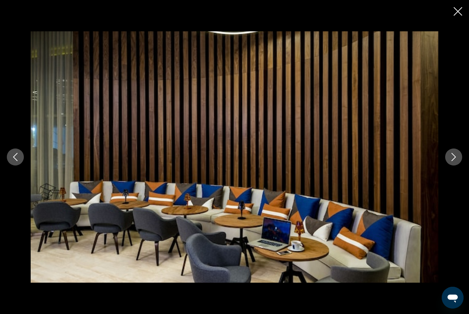
click at [452, 166] on button "Next image" at bounding box center [453, 157] width 17 height 17
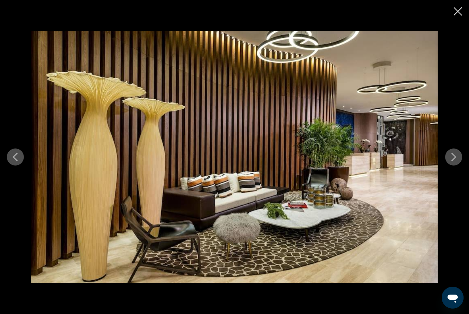
click at [454, 161] on icon "Next image" at bounding box center [454, 157] width 8 height 8
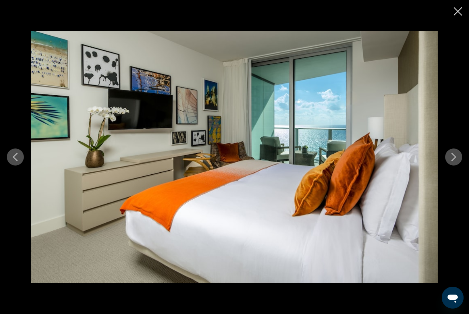
click at [456, 161] on icon "Next image" at bounding box center [454, 157] width 8 height 8
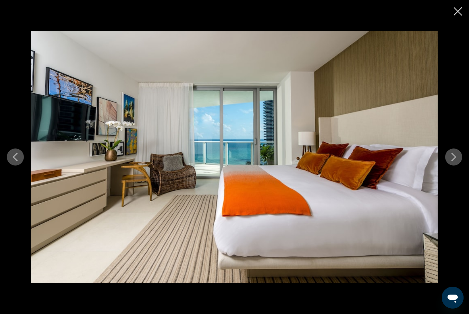
click at [455, 161] on icon "Next image" at bounding box center [454, 157] width 8 height 8
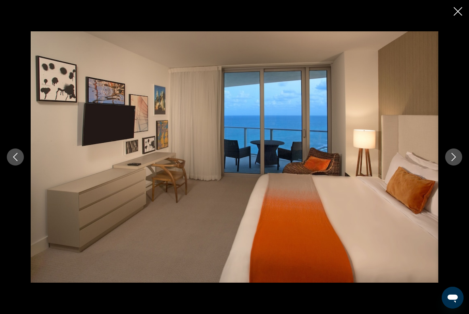
click at [455, 166] on button "Next image" at bounding box center [453, 157] width 17 height 17
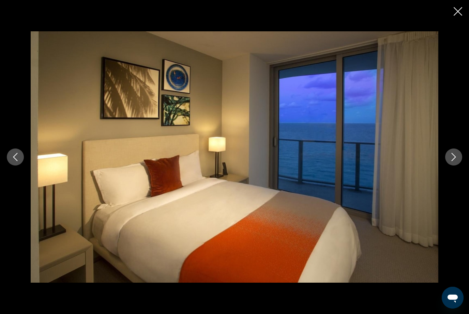
click at [454, 166] on button "Next image" at bounding box center [453, 157] width 17 height 17
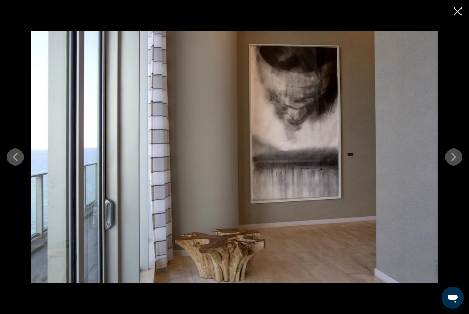
click at [453, 166] on button "Next image" at bounding box center [453, 157] width 17 height 17
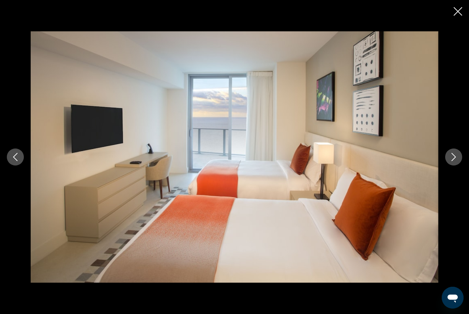
click at [453, 166] on button "Next image" at bounding box center [453, 157] width 17 height 17
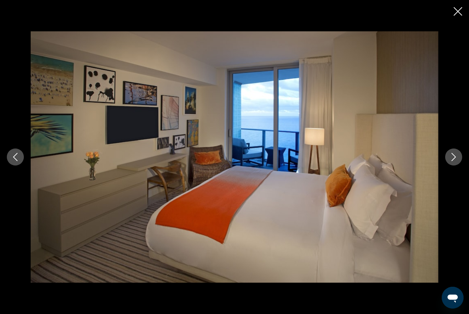
click at [453, 166] on button "Next image" at bounding box center [453, 157] width 17 height 17
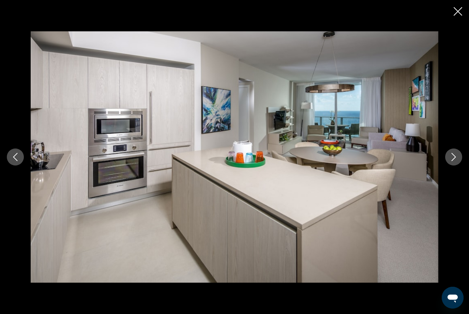
click at [454, 166] on button "Next image" at bounding box center [453, 157] width 17 height 17
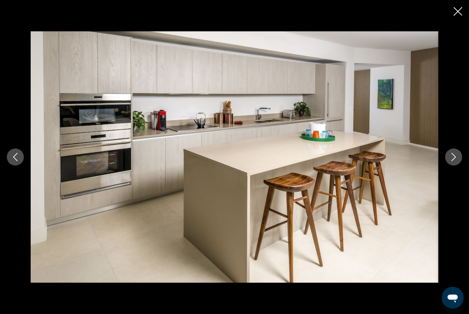
click at [453, 166] on button "Next image" at bounding box center [453, 157] width 17 height 17
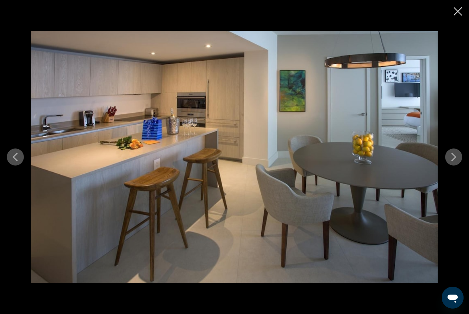
click at [454, 166] on button "Next image" at bounding box center [453, 157] width 17 height 17
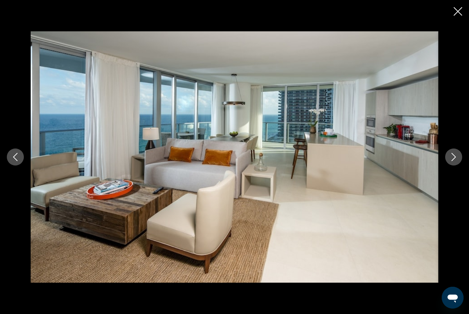
click at [453, 166] on button "Next image" at bounding box center [453, 157] width 17 height 17
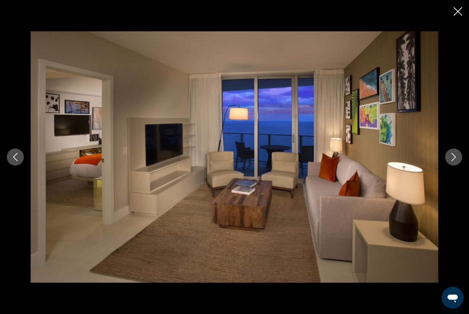
click at [452, 166] on button "Next image" at bounding box center [453, 157] width 17 height 17
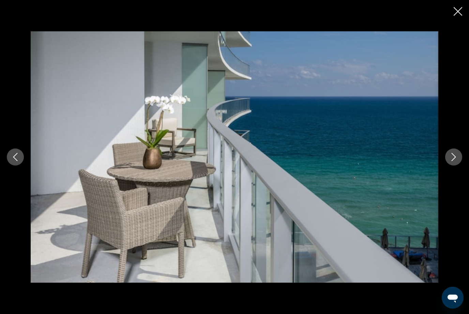
click at [450, 166] on button "Next image" at bounding box center [453, 157] width 17 height 17
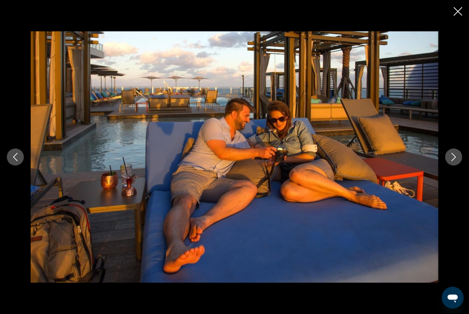
click at [449, 177] on div "Main content" at bounding box center [234, 157] width 469 height 252
click at [455, 166] on button "Next image" at bounding box center [453, 157] width 17 height 17
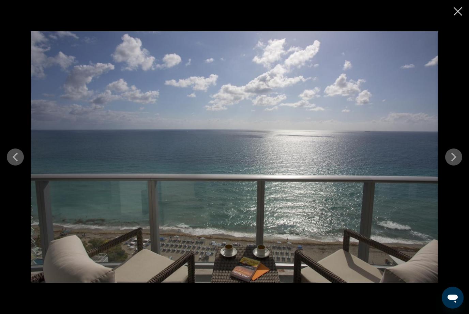
click at [461, 166] on button "Next image" at bounding box center [453, 157] width 17 height 17
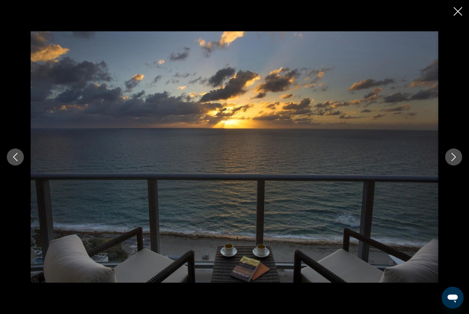
click at [459, 166] on button "Next image" at bounding box center [453, 157] width 17 height 17
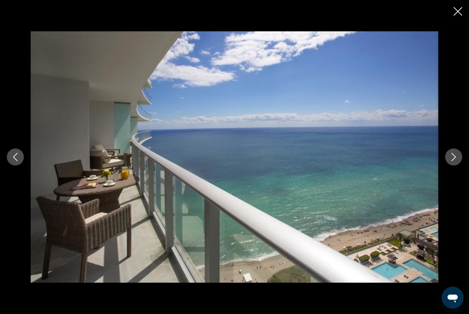
click at [459, 166] on button "Next image" at bounding box center [453, 157] width 17 height 17
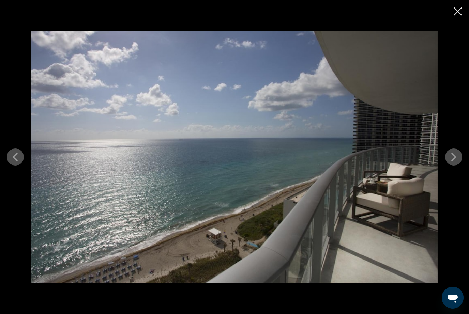
click at [453, 161] on icon "Next image" at bounding box center [454, 157] width 8 height 8
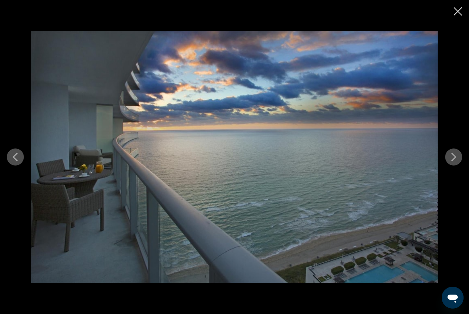
click at [457, 166] on button "Next image" at bounding box center [453, 157] width 17 height 17
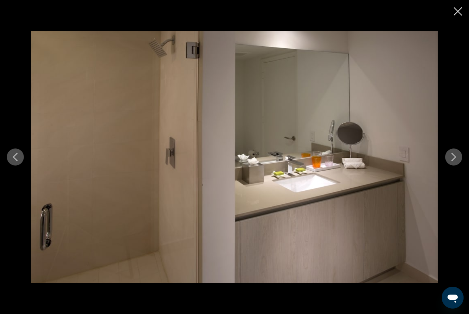
click at [456, 166] on button "Next image" at bounding box center [453, 157] width 17 height 17
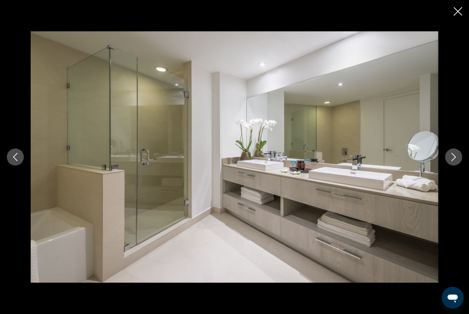
click at [456, 162] on button "Next image" at bounding box center [453, 157] width 17 height 17
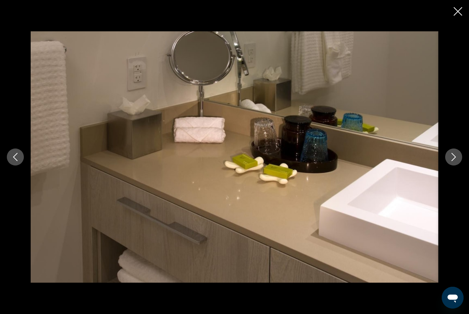
click at [459, 166] on button "Next image" at bounding box center [453, 157] width 17 height 17
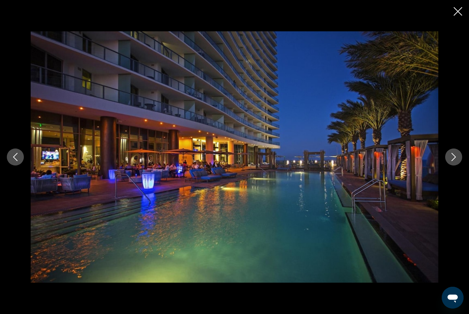
click at [456, 161] on icon "Next image" at bounding box center [454, 157] width 8 height 8
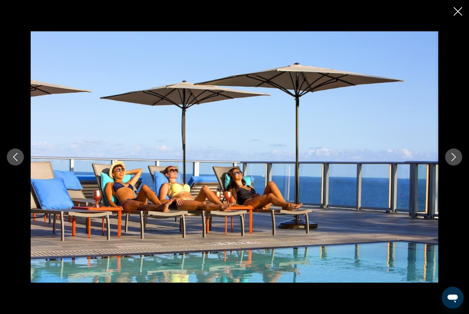
click at [457, 161] on icon "Next image" at bounding box center [454, 157] width 8 height 8
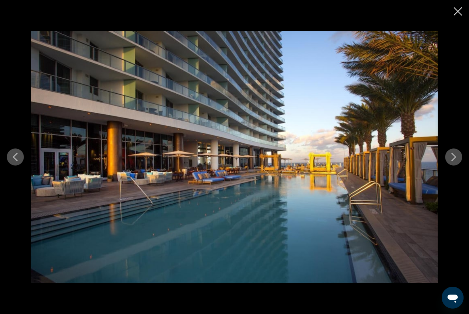
click at [456, 161] on icon "Next image" at bounding box center [454, 157] width 8 height 8
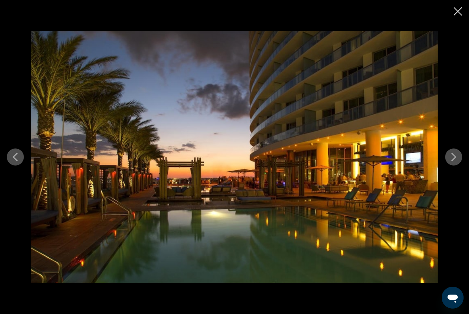
click at [459, 166] on button "Next image" at bounding box center [453, 157] width 17 height 17
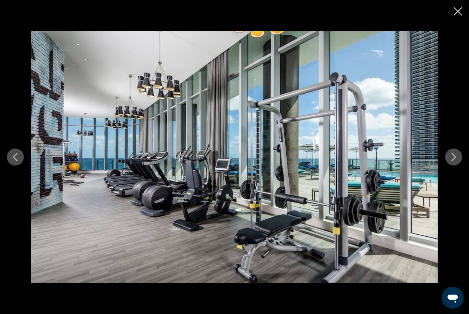
click at [458, 166] on button "Next image" at bounding box center [453, 157] width 17 height 17
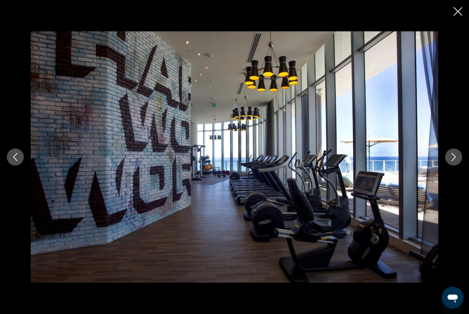
click at [457, 161] on icon "Next image" at bounding box center [454, 157] width 8 height 8
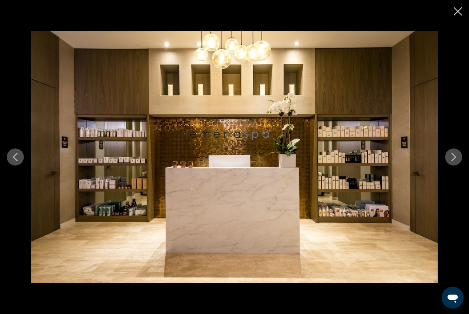
click at [457, 161] on icon "Next image" at bounding box center [454, 157] width 8 height 8
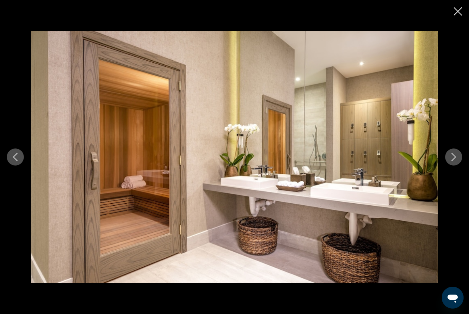
click at [456, 161] on icon "Next image" at bounding box center [454, 157] width 8 height 8
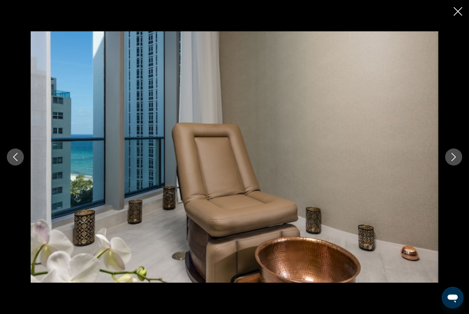
click at [455, 161] on icon "Next image" at bounding box center [454, 157] width 8 height 8
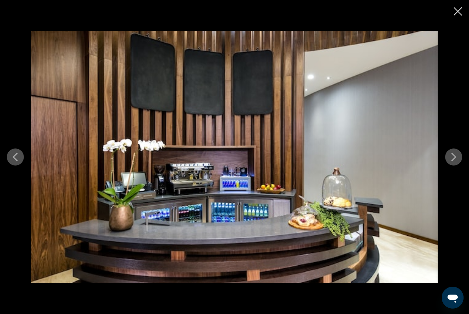
click at [455, 161] on icon "Next image" at bounding box center [454, 157] width 8 height 8
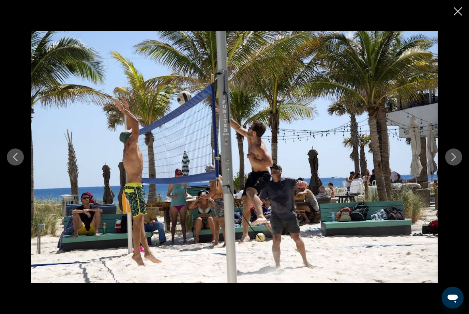
click at [456, 161] on icon "Next image" at bounding box center [454, 157] width 8 height 8
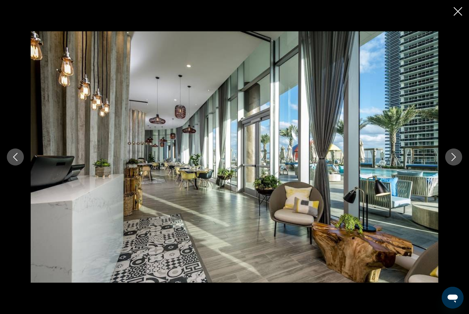
click at [454, 161] on icon "Next image" at bounding box center [454, 157] width 8 height 8
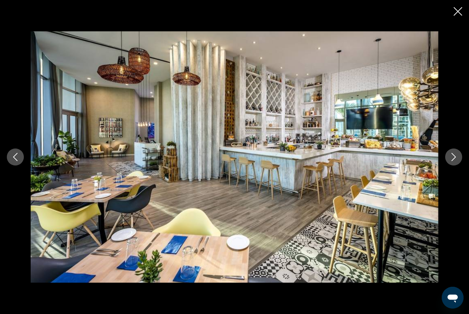
click at [459, 166] on button "Next image" at bounding box center [453, 157] width 17 height 17
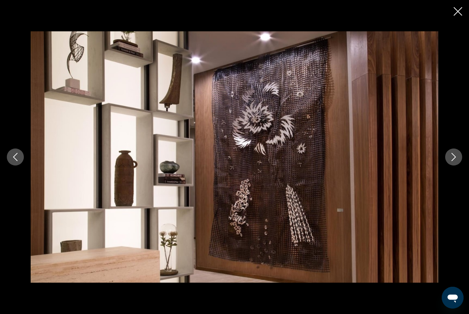
click at [458, 166] on button "Next image" at bounding box center [453, 157] width 17 height 17
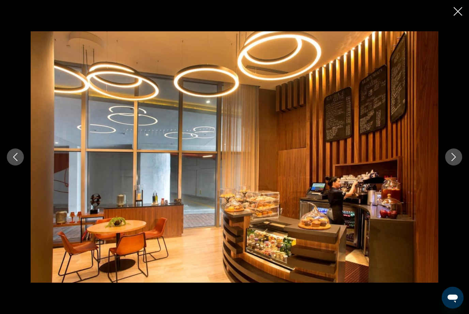
click at [457, 161] on icon "Next image" at bounding box center [454, 157] width 8 height 8
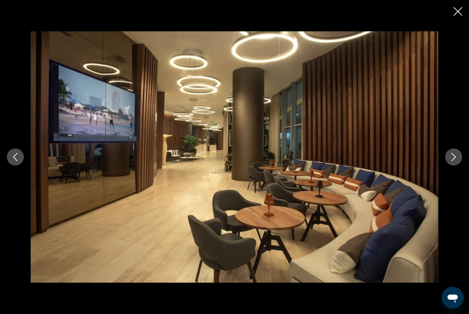
click at [457, 161] on icon "Next image" at bounding box center [454, 157] width 8 height 8
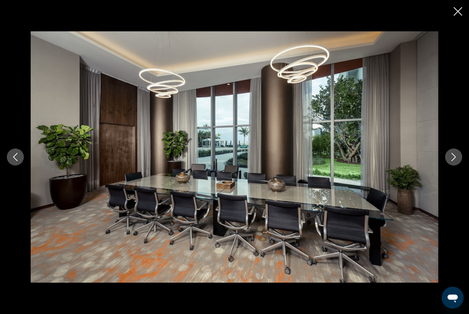
click at [456, 161] on icon "Next image" at bounding box center [454, 157] width 8 height 8
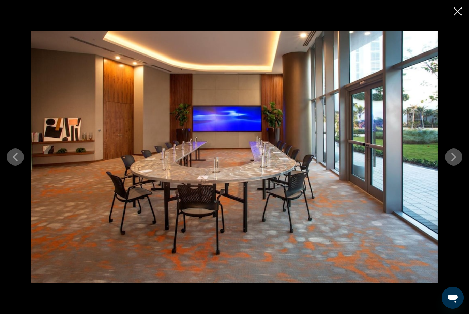
click at [456, 161] on icon "Next image" at bounding box center [454, 157] width 8 height 8
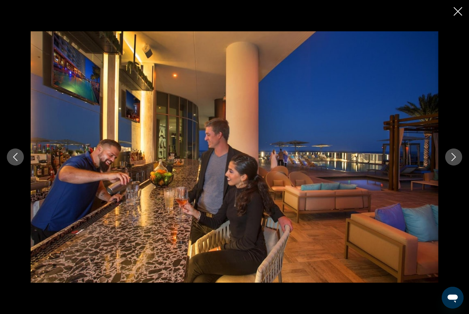
click at [455, 161] on icon "Next image" at bounding box center [454, 157] width 8 height 8
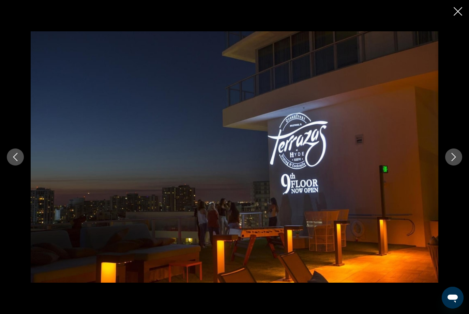
click at [455, 161] on icon "Next image" at bounding box center [454, 157] width 8 height 8
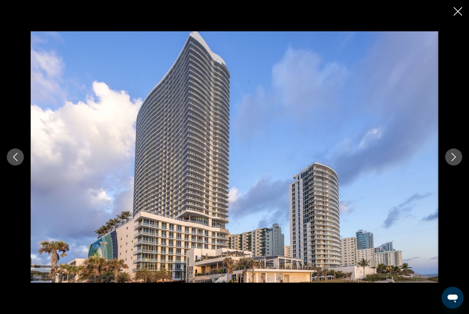
click at [456, 161] on icon "Next image" at bounding box center [454, 157] width 8 height 8
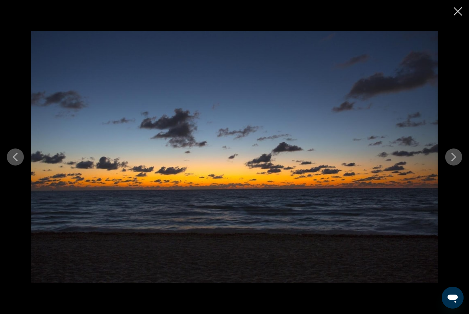
click at [457, 161] on icon "Next image" at bounding box center [454, 157] width 8 height 8
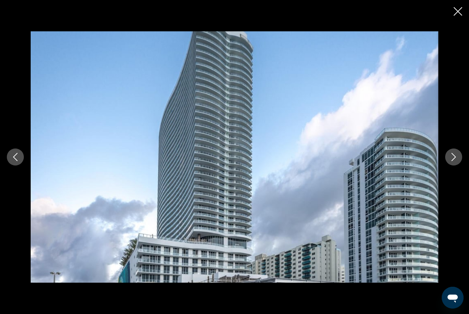
click at [458, 166] on button "Next image" at bounding box center [453, 157] width 17 height 17
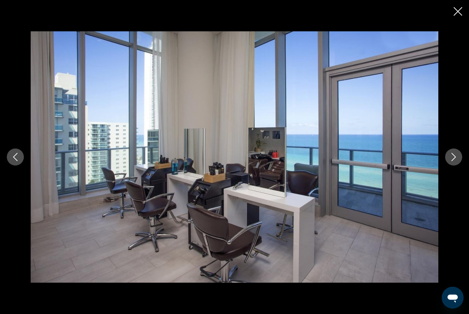
click at [458, 161] on icon "Next image" at bounding box center [454, 157] width 8 height 8
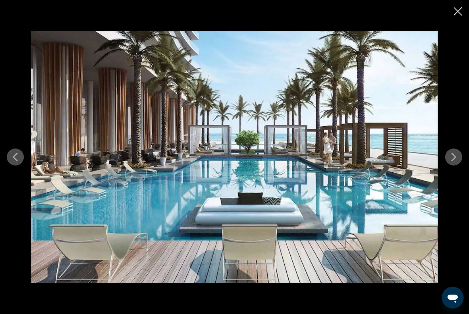
click at [461, 166] on button "Next image" at bounding box center [453, 157] width 17 height 17
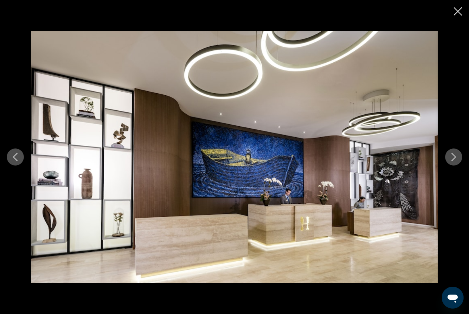
click at [461, 166] on button "Next image" at bounding box center [453, 157] width 17 height 17
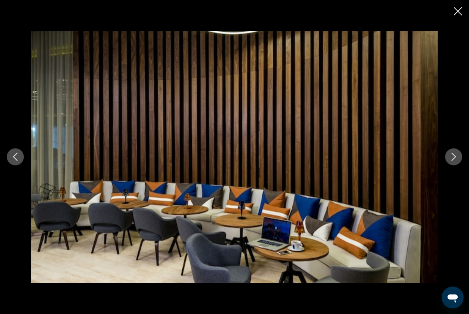
click at [457, 7] on icon "Close slideshow" at bounding box center [458, 11] width 9 height 9
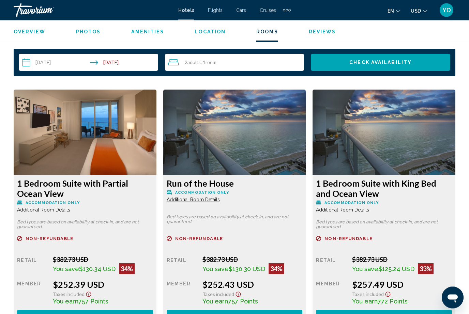
scroll to position [995, 0]
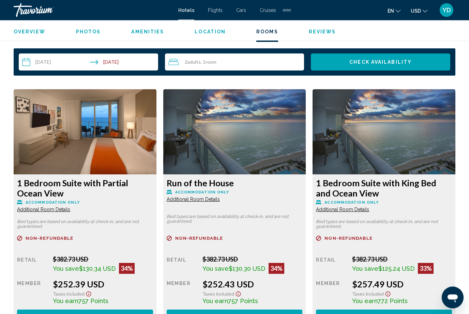
click at [156, 150] on img "Main content" at bounding box center [85, 132] width 143 height 85
click at [156, 137] on img "Main content" at bounding box center [85, 132] width 143 height 85
click at [153, 314] on button "Book now No longer available" at bounding box center [85, 316] width 136 height 13
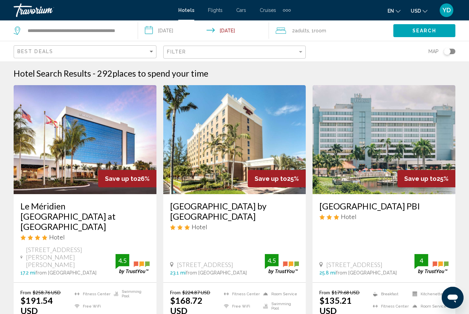
click at [187, 26] on input "**********" at bounding box center [205, 31] width 134 height 23
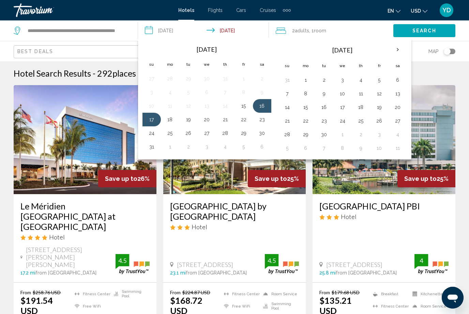
click at [262, 117] on button "23" at bounding box center [262, 120] width 11 height 10
click at [152, 132] on button "24" at bounding box center [151, 134] width 11 height 10
type input "**********"
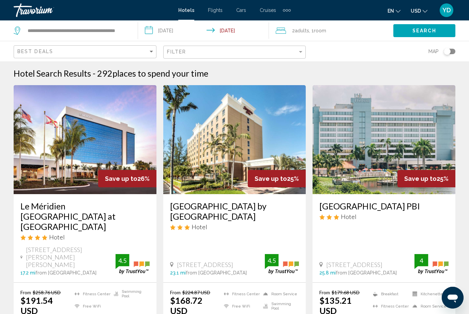
click at [424, 26] on button "Search" at bounding box center [424, 30] width 62 height 13
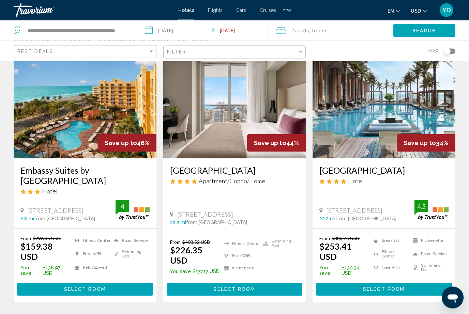
scroll to position [35, 0]
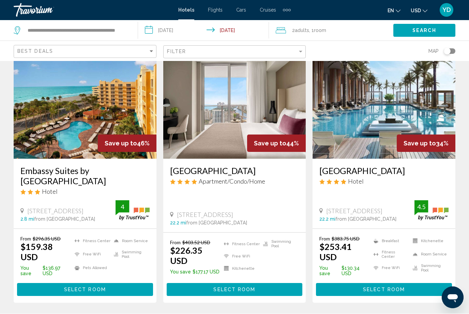
click at [321, 28] on span "Room" at bounding box center [320, 30] width 12 height 5
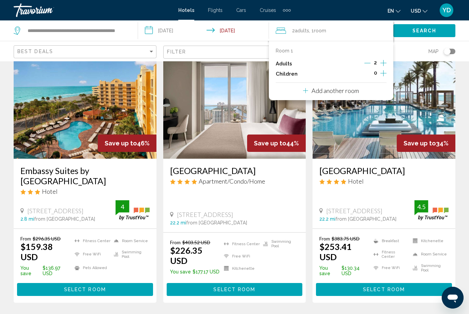
click at [385, 56] on div "Room 1 Adults 2 Children 0" at bounding box center [331, 63] width 111 height 31
click at [381, 61] on icon "Increment adults" at bounding box center [383, 63] width 6 height 8
click at [382, 70] on icon "Increment children" at bounding box center [383, 73] width 6 height 8
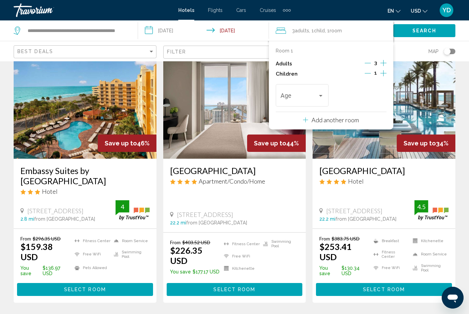
click at [328, 93] on div "Age" at bounding box center [302, 95] width 53 height 24
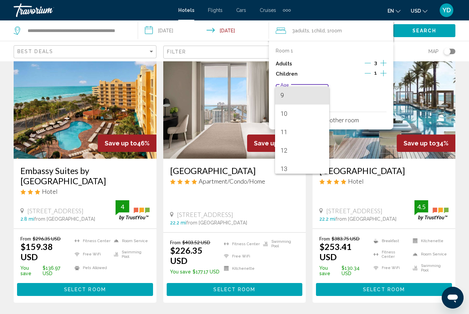
scroll to position [167, 0]
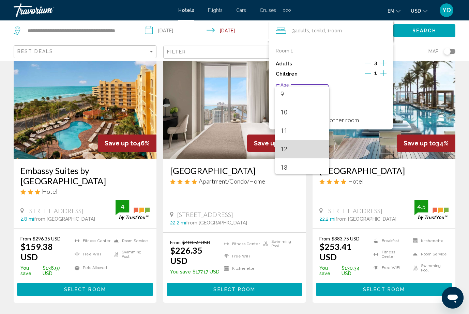
click at [289, 149] on span "12" at bounding box center [303, 149] width 44 height 18
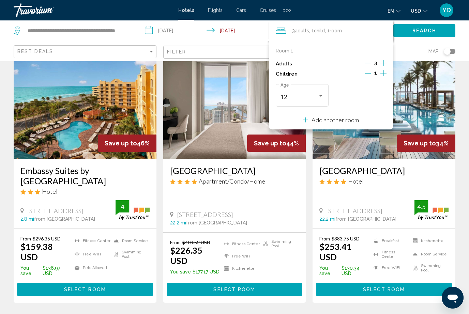
click at [429, 30] on span "Search" at bounding box center [425, 30] width 24 height 5
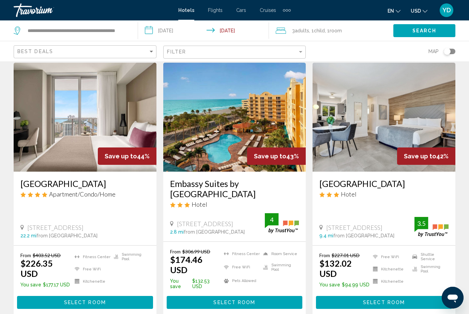
click at [281, 122] on img "Main content" at bounding box center [234, 117] width 143 height 109
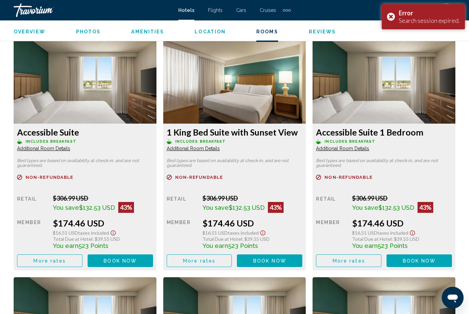
scroll to position [1049, 0]
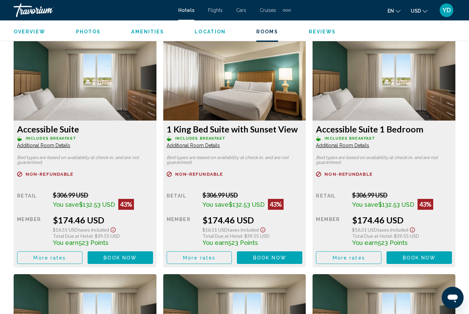
click at [131, 256] on span "Book now" at bounding box center [120, 257] width 33 height 5
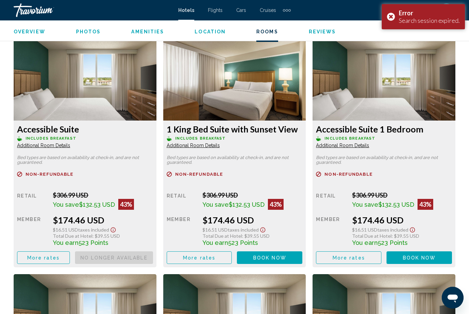
click at [153, 258] on button "Book now No longer available" at bounding box center [114, 258] width 78 height 13
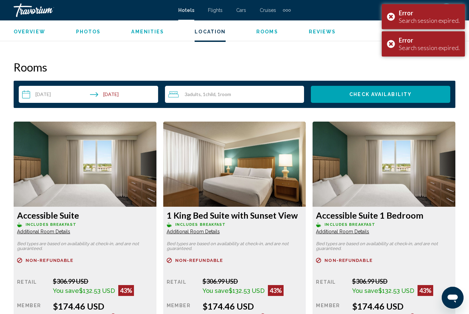
scroll to position [963, 0]
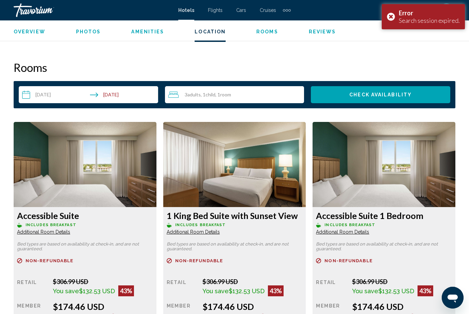
click at [391, 40] on div "Overview Photos Amenities Location Rooms Reviews Check Availability" at bounding box center [234, 30] width 469 height 21
click at [396, 8] on div "Error Search session expired." at bounding box center [423, 16] width 83 height 25
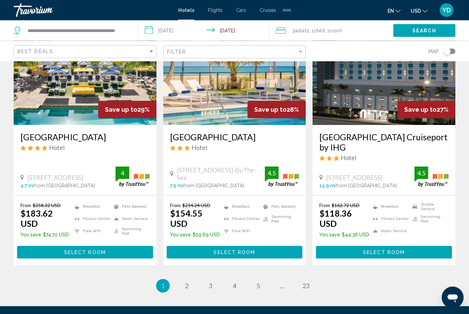
scroll to position [875, 0]
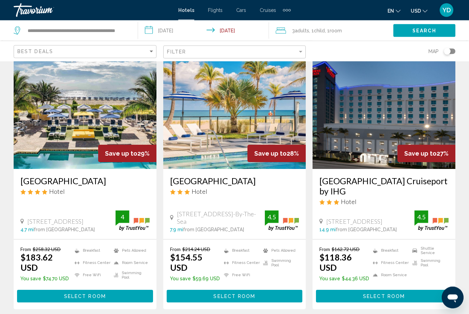
click at [30, 83] on img "Main content" at bounding box center [85, 114] width 143 height 109
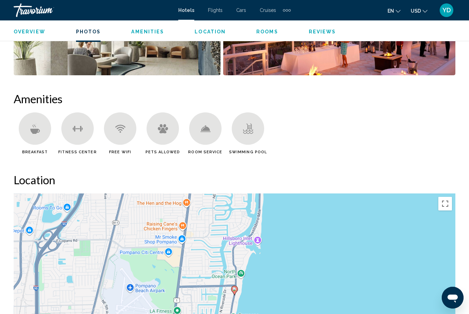
scroll to position [624, 0]
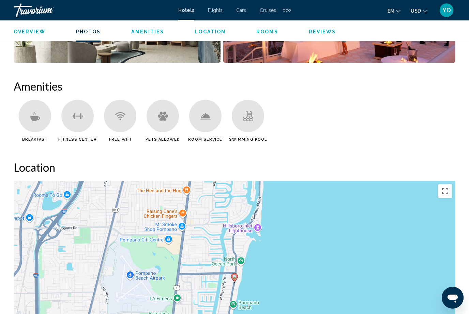
click at [27, 113] on div "Main content" at bounding box center [35, 116] width 32 height 32
click at [34, 124] on div "Main content" at bounding box center [35, 116] width 32 height 32
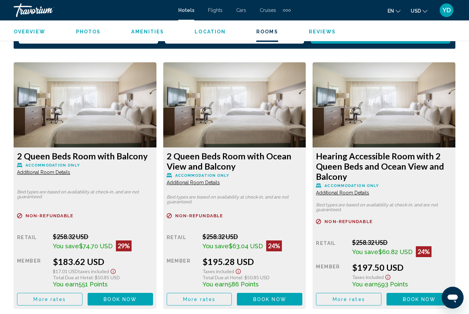
scroll to position [1022, 0]
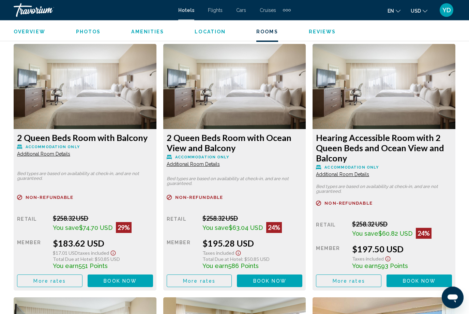
click at [137, 280] on span "Book now" at bounding box center [120, 281] width 33 height 5
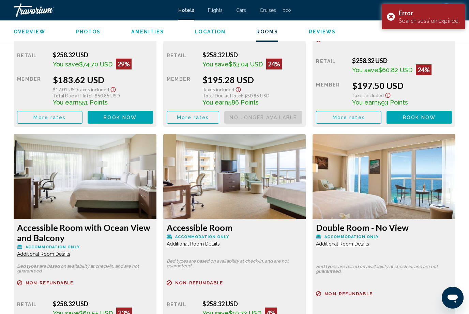
scroll to position [1248, 0]
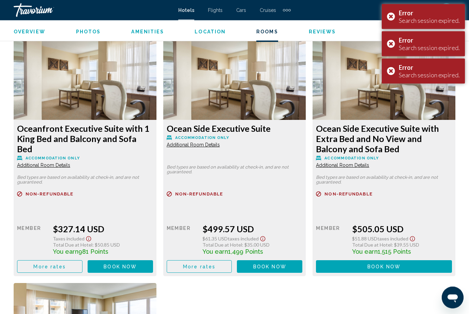
scroll to position [1553, 0]
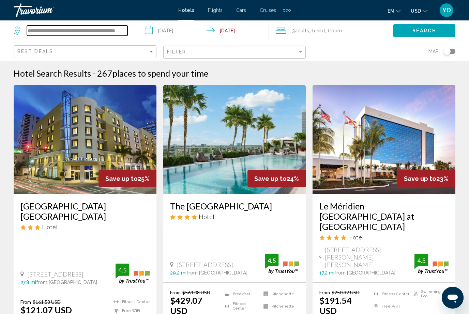
click at [125, 30] on input "**********" at bounding box center [77, 31] width 101 height 10
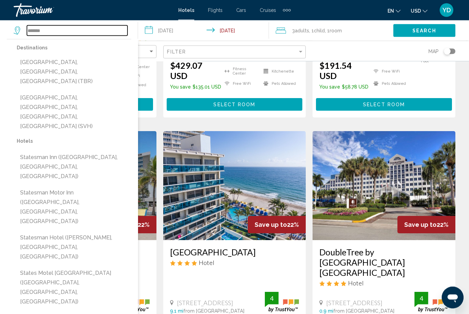
scroll to position [244, 0]
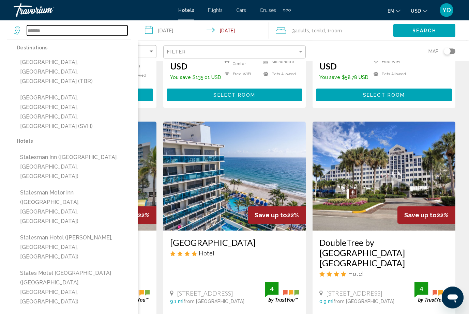
type input "******"
click at [439, 176] on img "Main content" at bounding box center [384, 176] width 143 height 109
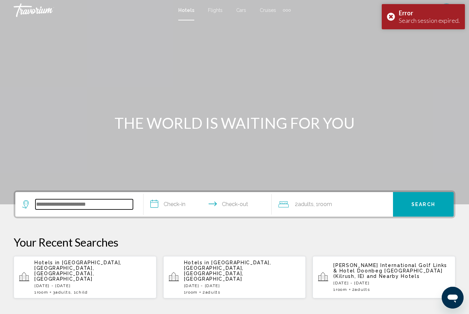
click at [52, 203] on input "Search widget" at bounding box center [84, 204] width 98 height 10
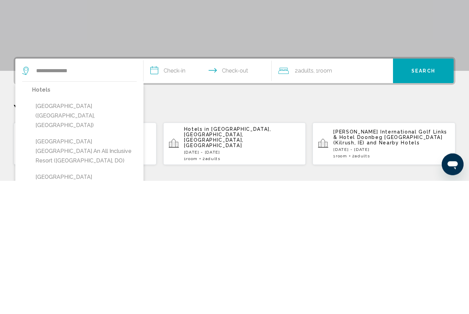
scroll to position [134, 0]
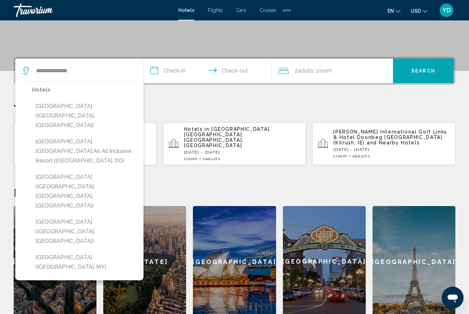
click at [91, 135] on button "Hard Rock Hotel & Casino Punta Cana an All Inclusive Resort (Punta Cana, DO)" at bounding box center [84, 151] width 105 height 32
type input "**********"
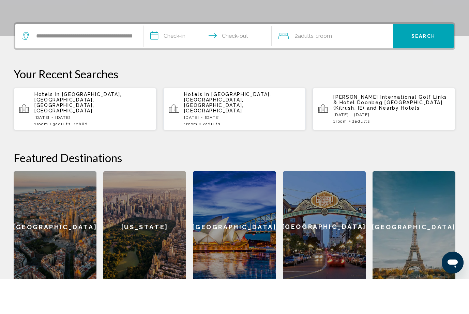
click at [160, 59] on input "**********" at bounding box center [209, 72] width 131 height 27
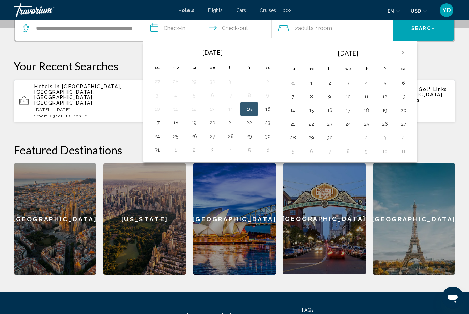
scroll to position [177, 0]
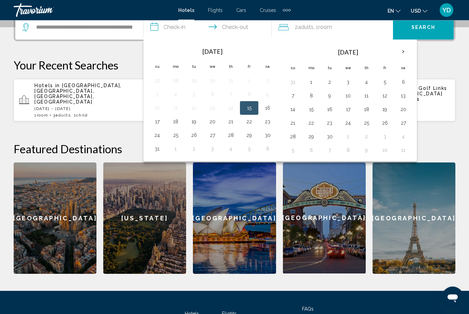
click at [252, 136] on button "29" at bounding box center [249, 136] width 11 height 10
click at [332, 80] on button "2" at bounding box center [329, 83] width 11 height 10
type input "**********"
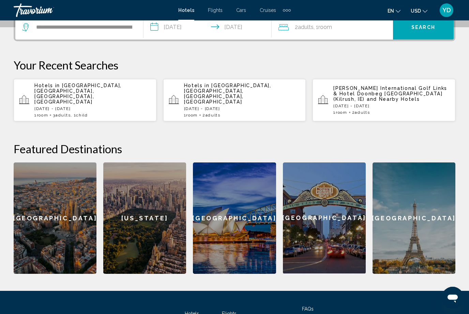
click at [338, 33] on div "2 Adult Adults , 1 Room rooms" at bounding box center [336, 27] width 115 height 25
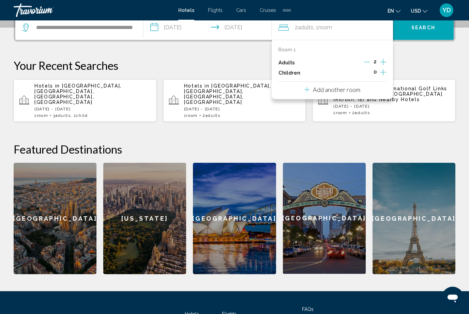
scroll to position [168, 0]
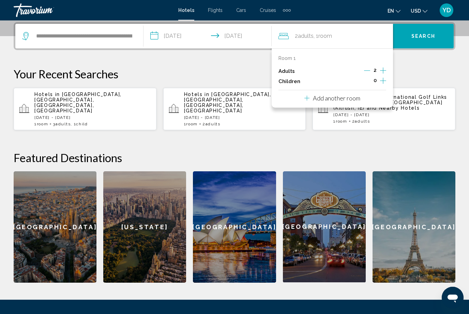
click at [383, 71] on icon "Increment adults" at bounding box center [383, 71] width 6 height 6
click at [386, 78] on button "Increment children" at bounding box center [383, 81] width 6 height 10
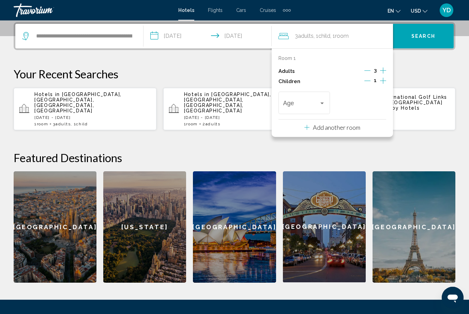
click at [324, 103] on div "Travelers: 3 adults, 1 child" at bounding box center [322, 103] width 6 height 5
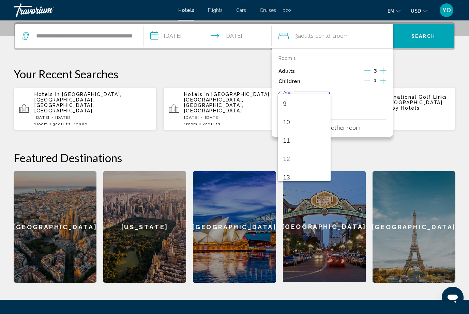
scroll to position [169, 0]
click at [297, 156] on span "12" at bounding box center [304, 155] width 42 height 18
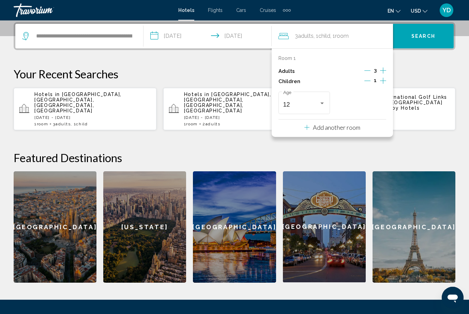
click at [434, 71] on p "Your Recent Searches" at bounding box center [235, 74] width 442 height 14
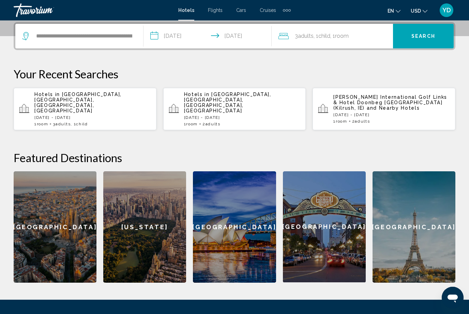
click at [433, 39] on span "Search" at bounding box center [423, 36] width 24 height 5
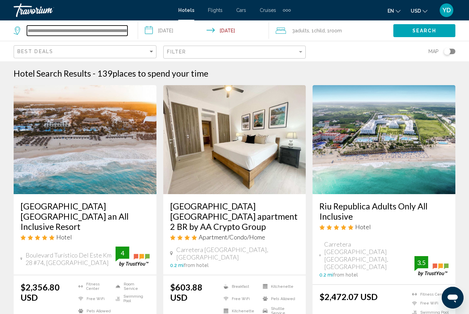
click at [127, 29] on input "**********" at bounding box center [77, 31] width 101 height 10
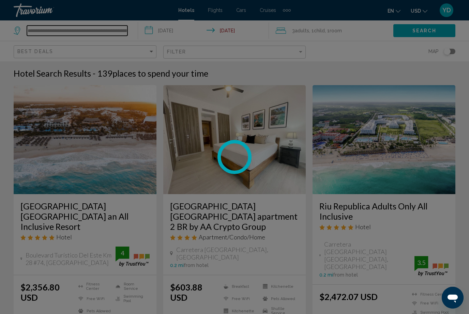
click at [117, 34] on input "**********" at bounding box center [77, 31] width 101 height 10
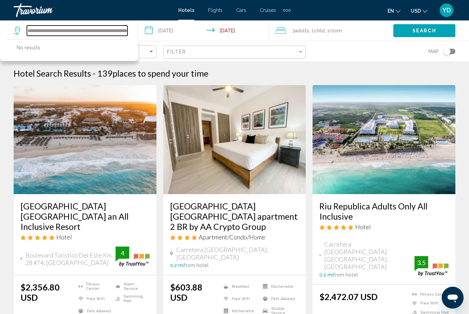
click at [118, 26] on input "**********" at bounding box center [77, 31] width 101 height 10
click at [125, 34] on input "**********" at bounding box center [77, 31] width 101 height 10
click at [127, 28] on input "**********" at bounding box center [77, 31] width 101 height 10
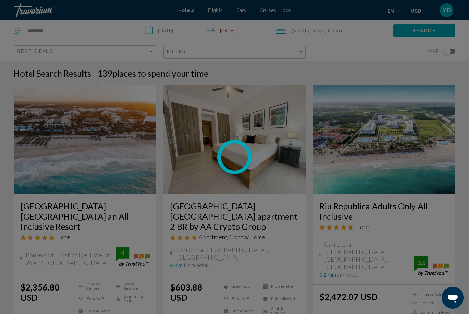
click at [60, 27] on div at bounding box center [234, 157] width 469 height 314
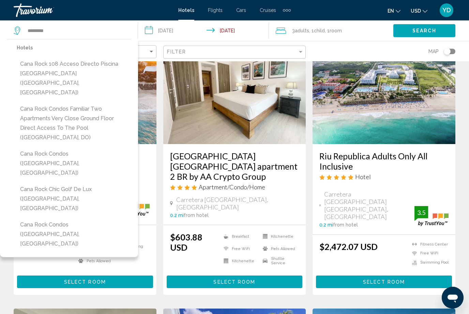
scroll to position [54, 0]
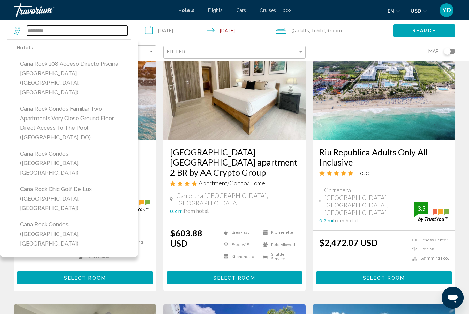
click at [70, 29] on input "*********" at bounding box center [77, 31] width 101 height 10
type input "*"
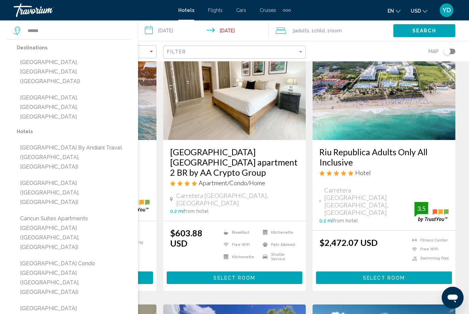
click at [65, 64] on button "Cancun, Mexico (CUN)" at bounding box center [74, 72] width 115 height 32
type input "**********"
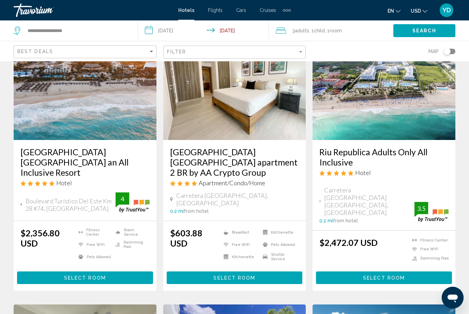
click at [424, 31] on span "Search" at bounding box center [425, 30] width 24 height 5
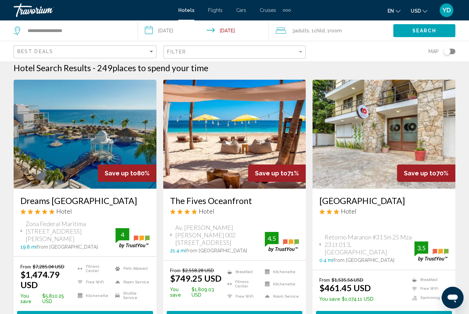
scroll to position [7, 0]
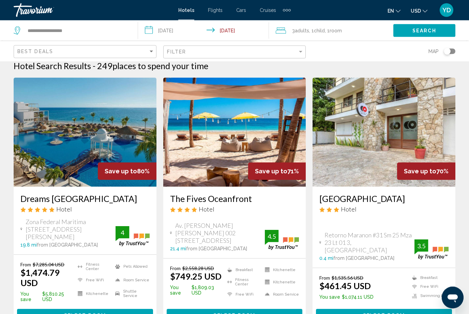
click at [124, 150] on img "Main content" at bounding box center [85, 132] width 143 height 109
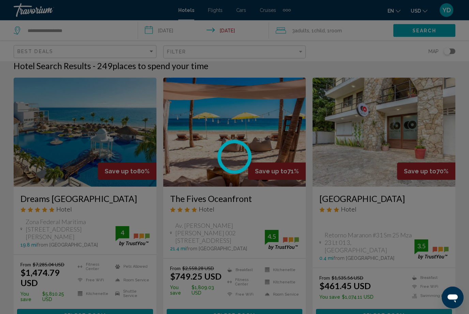
scroll to position [8, 0]
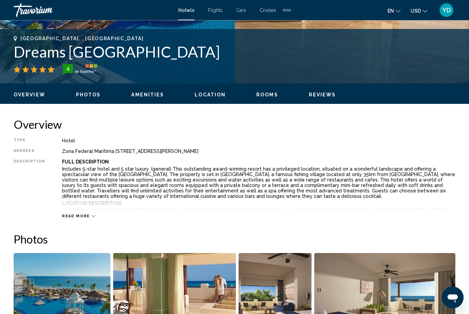
scroll to position [263, 0]
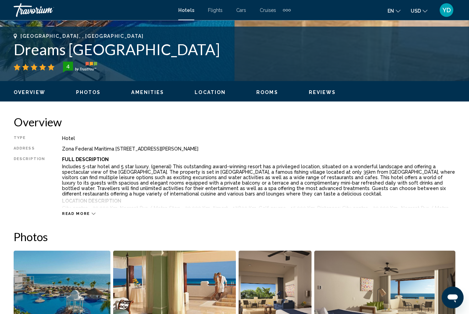
click at [149, 93] on span "Amenities" at bounding box center [147, 92] width 33 height 5
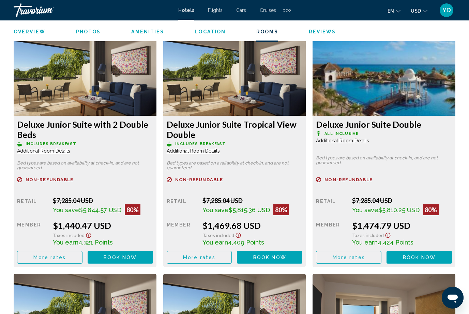
scroll to position [1041, 0]
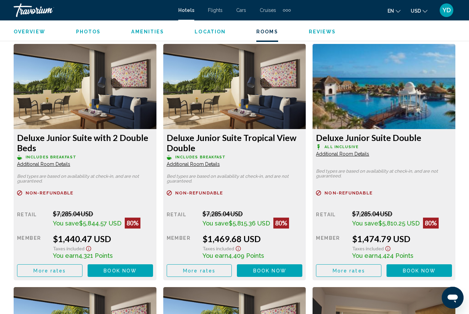
click at [76, 155] on span "All Inclusive" at bounding box center [51, 157] width 51 height 4
click at [137, 272] on span "Book now" at bounding box center [120, 270] width 33 height 5
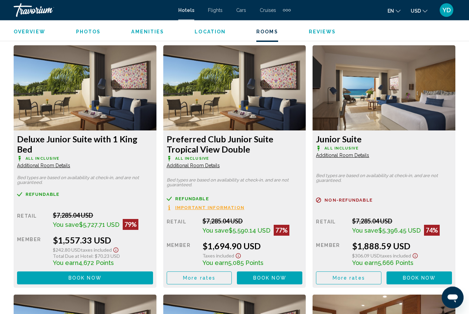
scroll to position [1283, 0]
click at [137, 32] on span "Book now" at bounding box center [120, 28] width 33 height 5
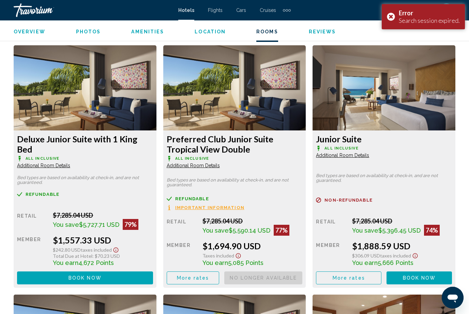
click at [153, 35] on button "Book now No longer available" at bounding box center [120, 29] width 65 height 13
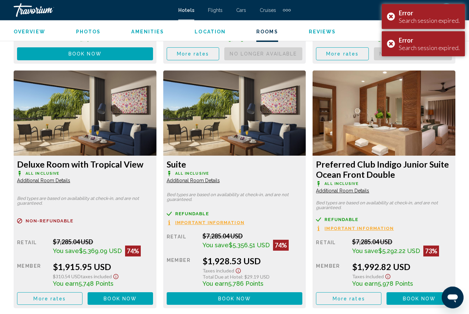
scroll to position [1511, 0]
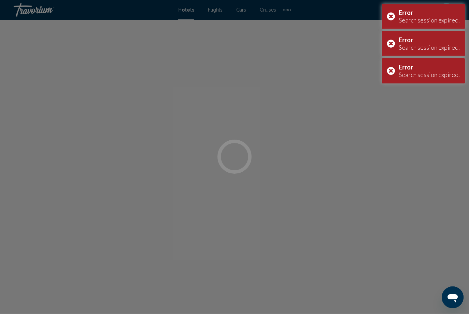
scroll to position [0, 0]
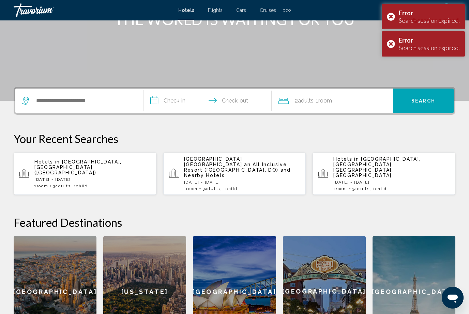
scroll to position [97, 0]
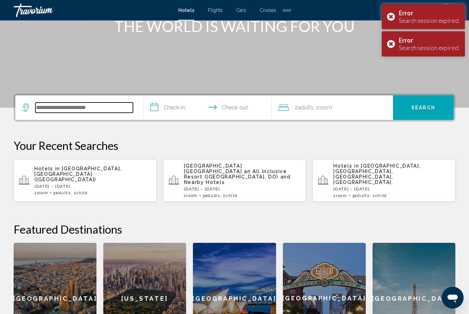
click at [98, 112] on input "Search widget" at bounding box center [84, 108] width 98 height 10
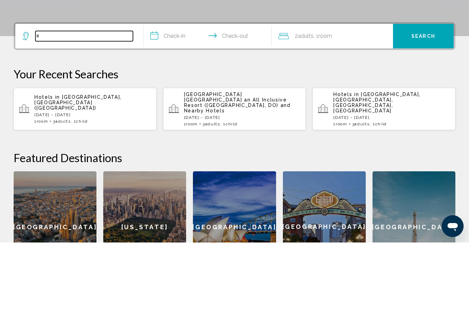
type input "*"
click at [65, 184] on p "Fri, 29 Aug - Tue, 02 Sep" at bounding box center [92, 186] width 117 height 5
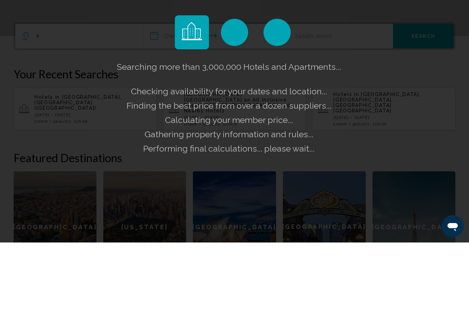
scroll to position [168, 0]
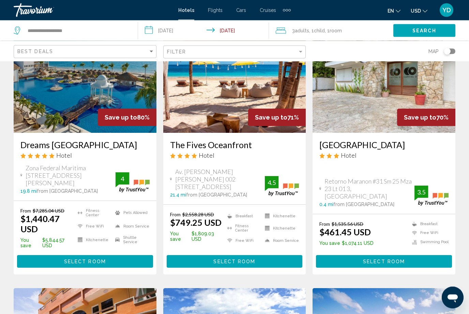
scroll to position [61, 0]
click at [128, 258] on button "Select Room" at bounding box center [85, 261] width 136 height 13
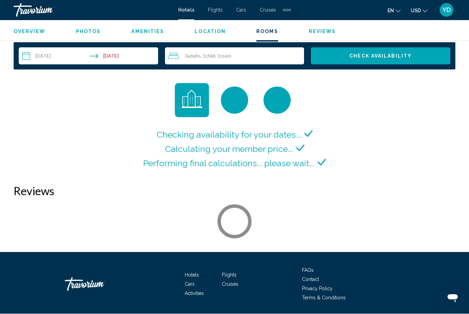
scroll to position [1001, 0]
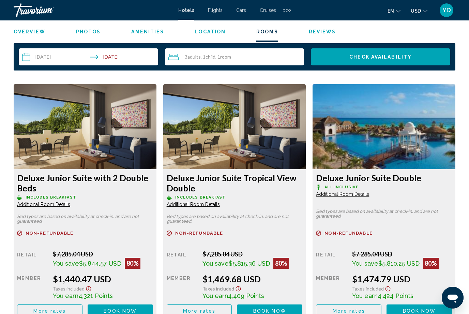
click at [132, 314] on span "Book now" at bounding box center [120, 311] width 33 height 5
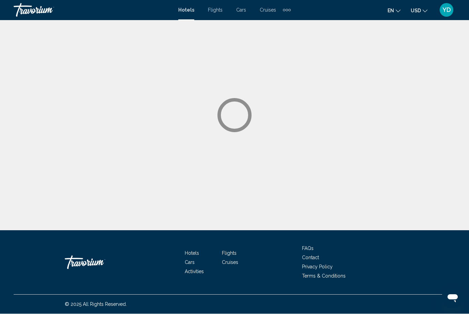
scroll to position [0, 0]
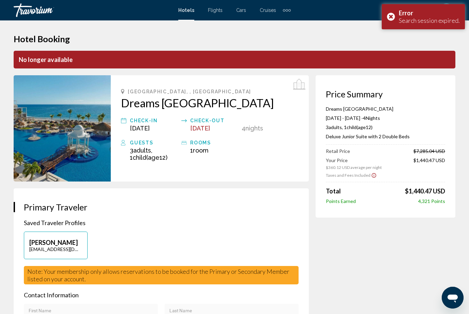
click at [393, 17] on div "Error Search session expired." at bounding box center [423, 16] width 83 height 25
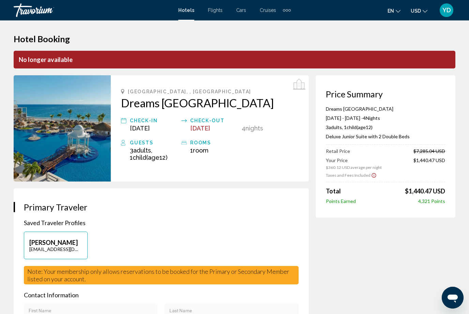
scroll to position [0, 0]
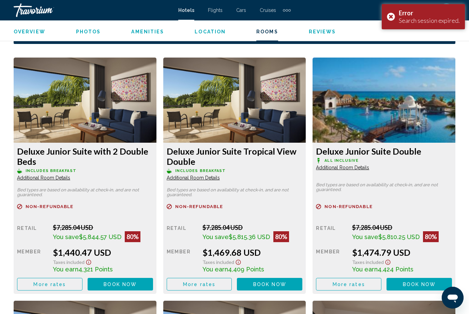
scroll to position [1040, 0]
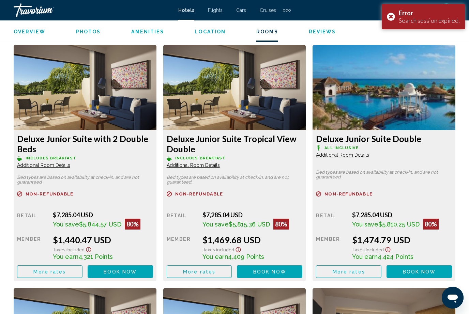
click at [137, 273] on span "Book now" at bounding box center [120, 271] width 33 height 5
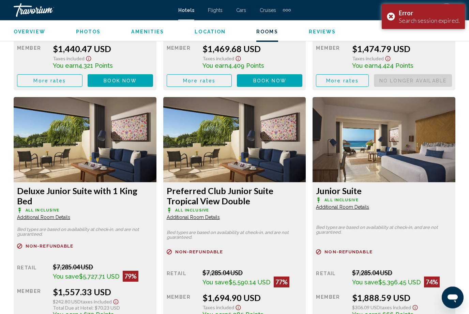
scroll to position [1239, 0]
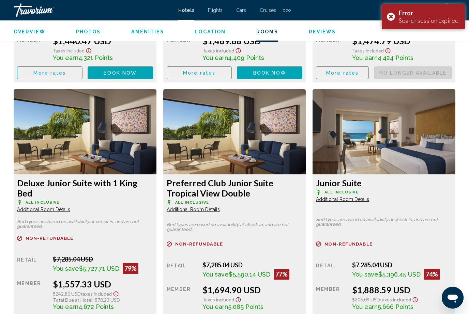
click at [137, 76] on span "Book now" at bounding box center [120, 72] width 33 height 5
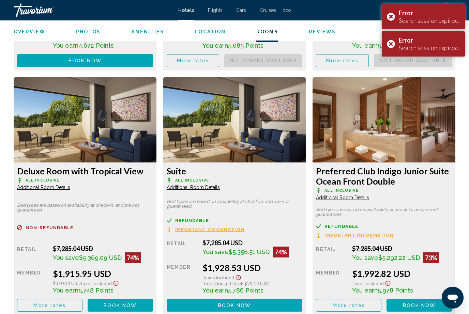
scroll to position [1539, 0]
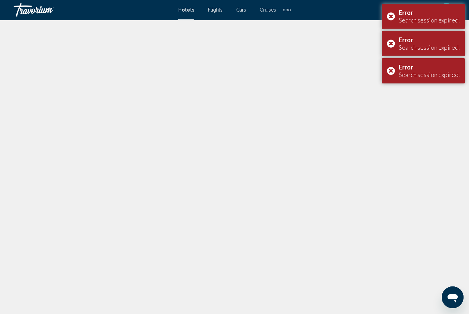
scroll to position [0, 0]
